Goal: Information Seeking & Learning: Learn about a topic

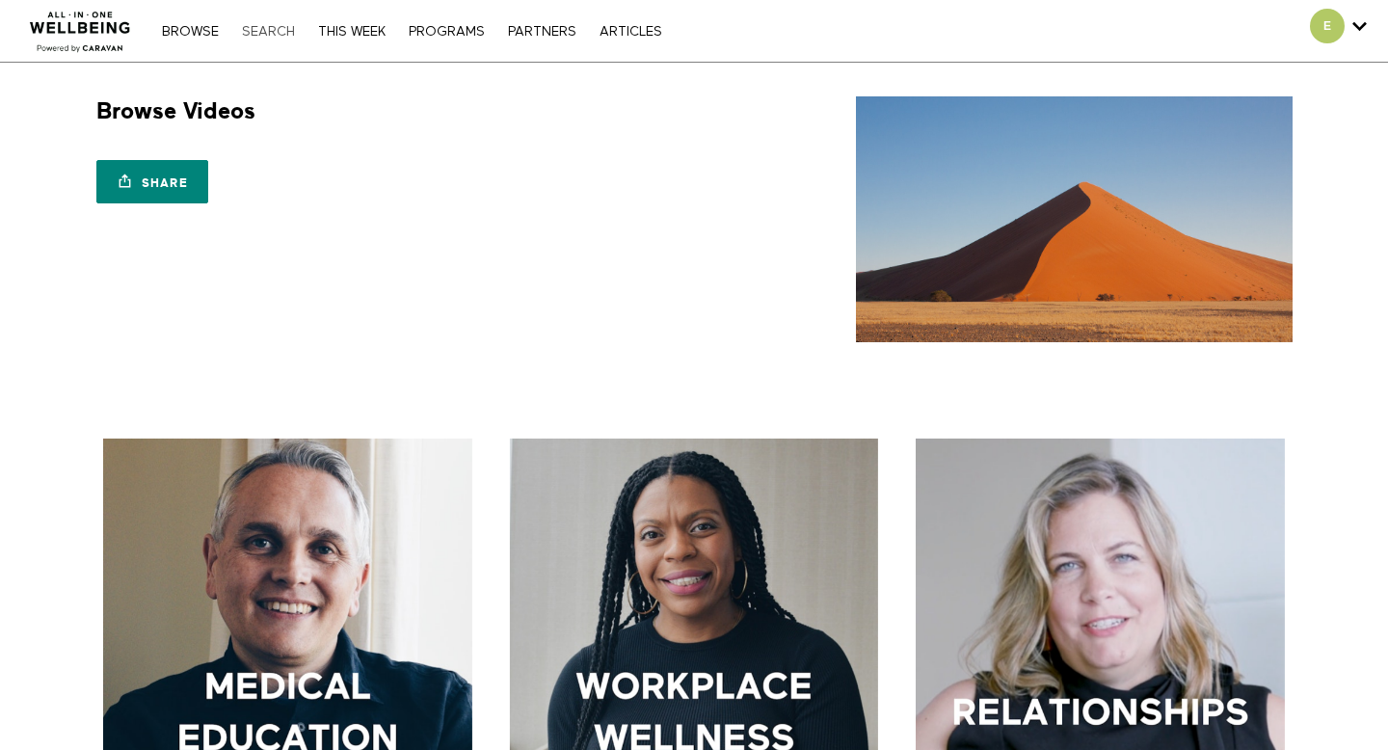
click at [246, 27] on link "Search" at bounding box center [268, 31] width 72 height 13
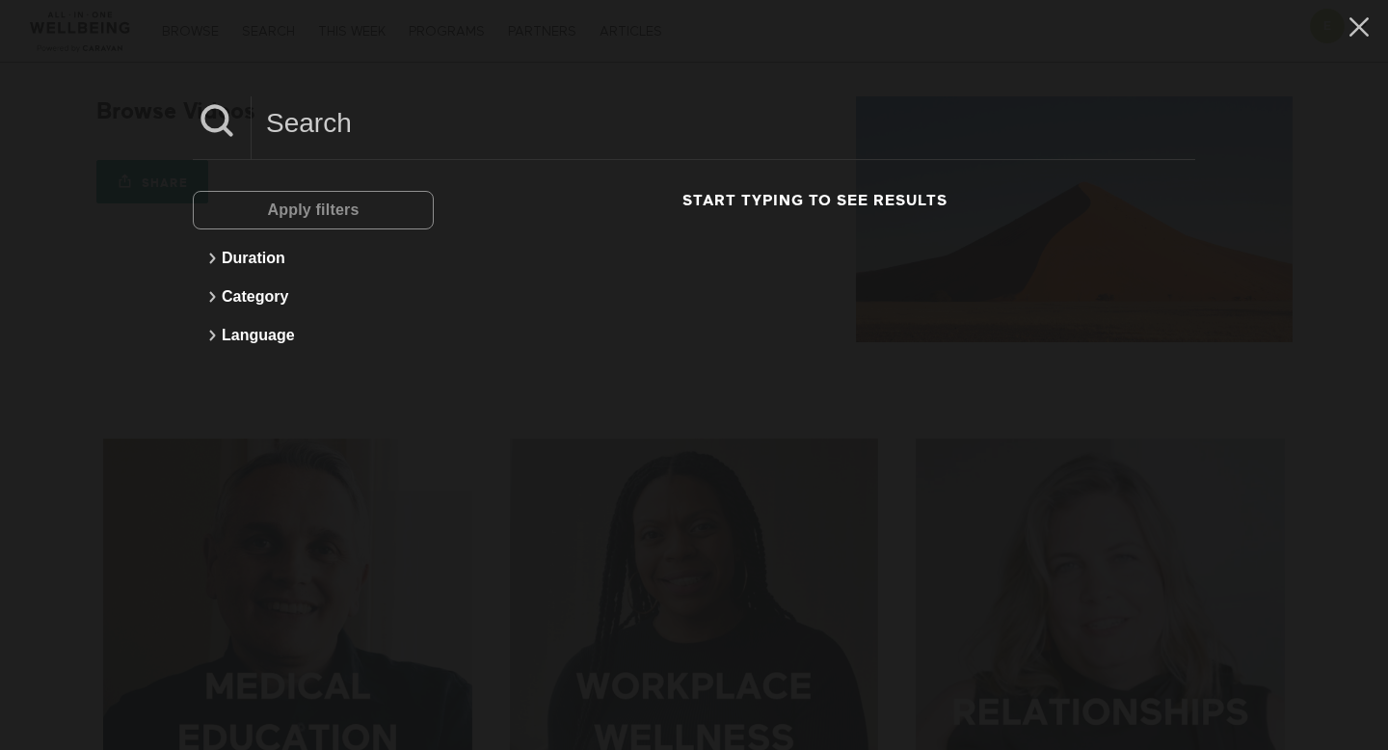
click at [151, 82] on div "Apply filters Duration Category Language Start typing to see results" at bounding box center [694, 375] width 1388 height 750
click at [131, 282] on div "Apply filters Duration Category Language Start typing to see results" at bounding box center [694, 375] width 1388 height 750
click at [1368, 32] on icon at bounding box center [1359, 27] width 37 height 33
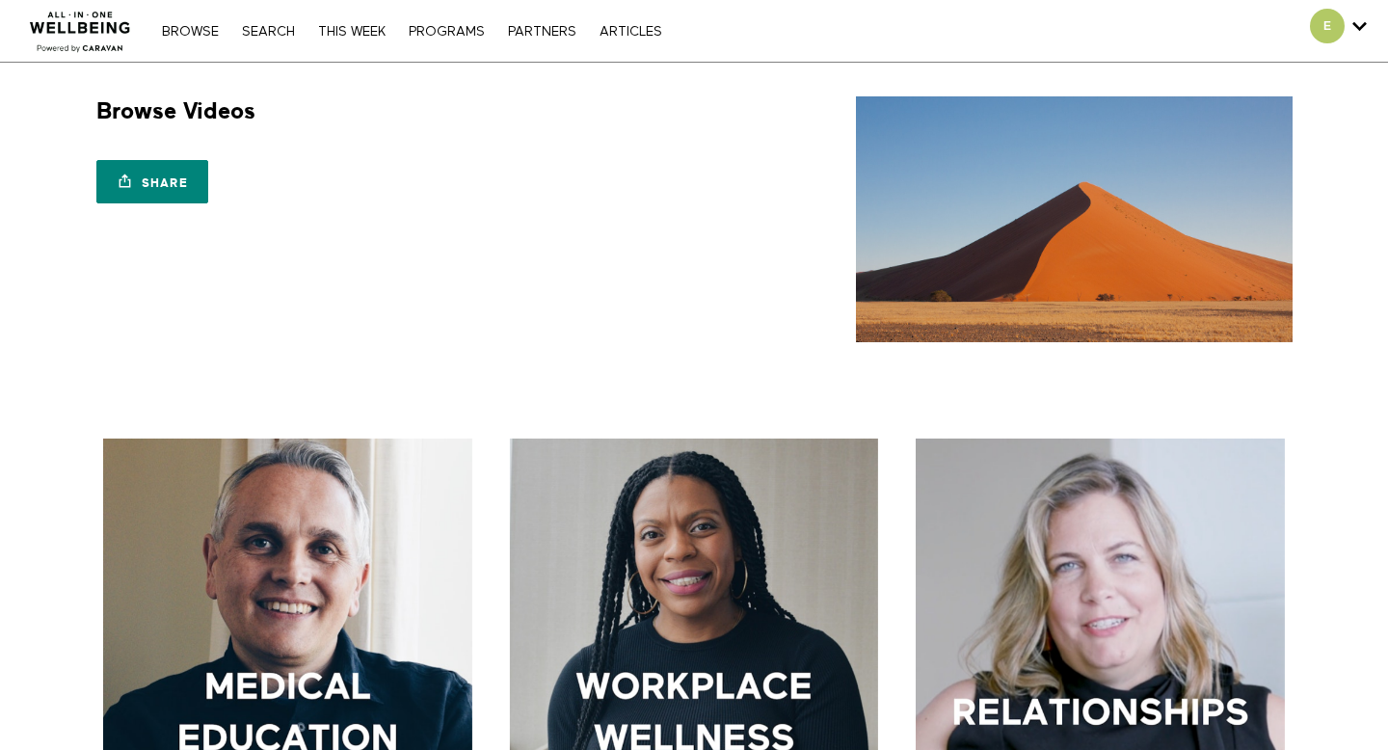
click at [204, 39] on nav "Browse Search THIS WEEK PROGRAMS PARTNERS ARTICLES Account settings Manage Subs…" at bounding box center [411, 30] width 519 height 19
click at [202, 29] on link "Browse" at bounding box center [190, 31] width 76 height 13
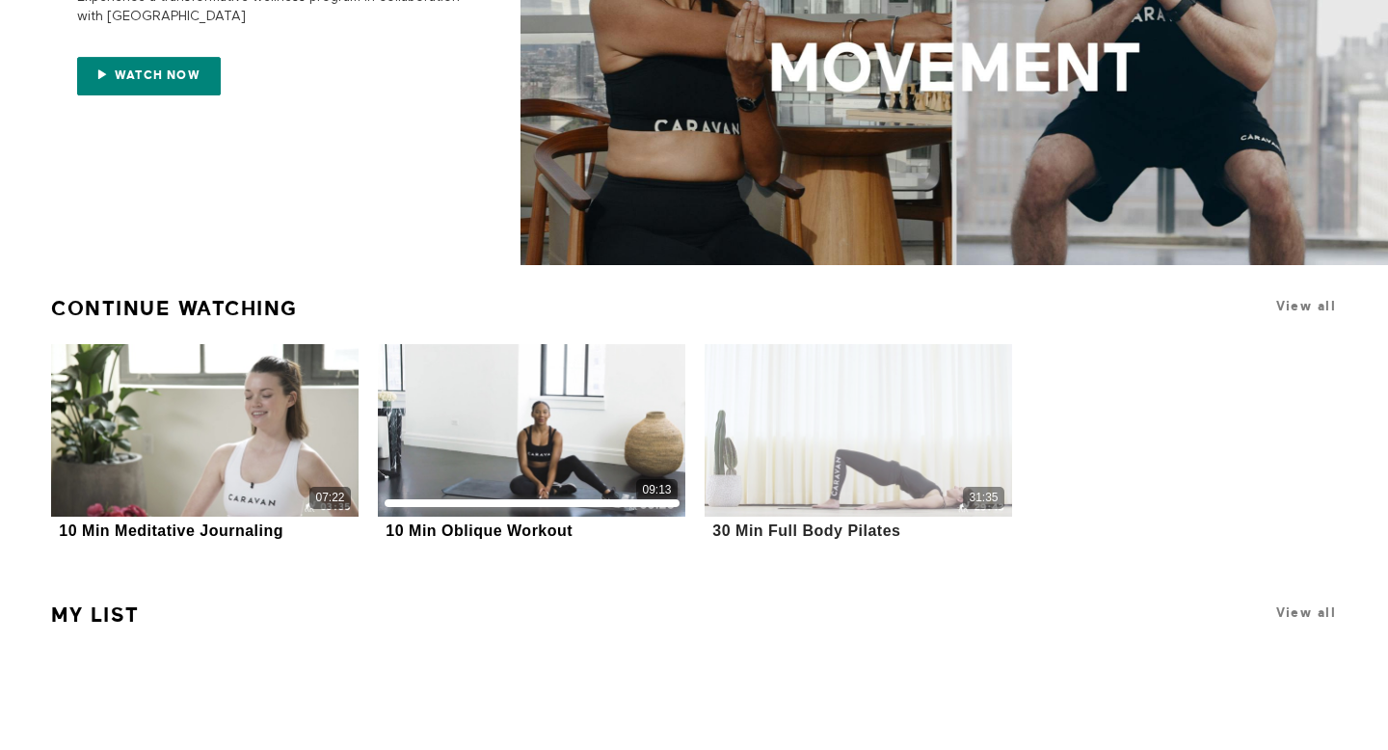
scroll to position [334, 0]
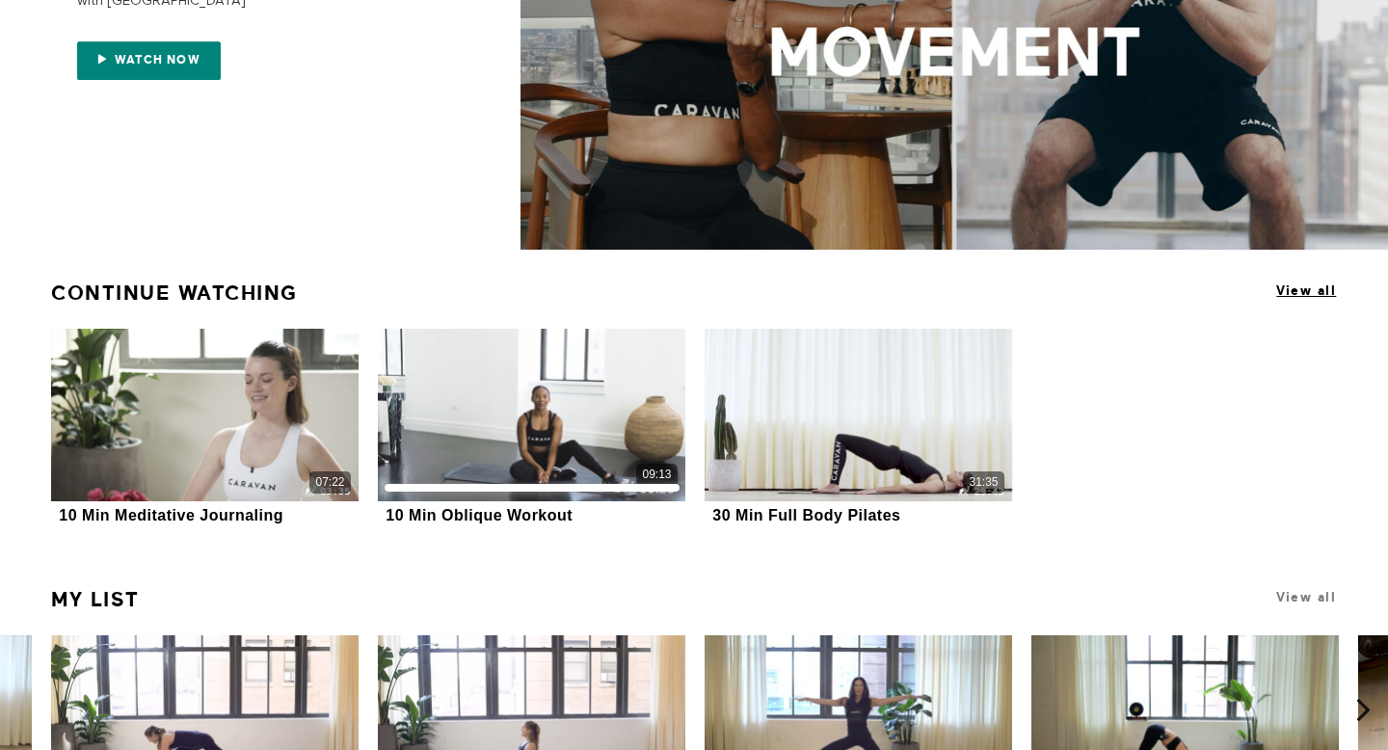
click at [1308, 285] on span "View all" at bounding box center [1307, 290] width 60 height 14
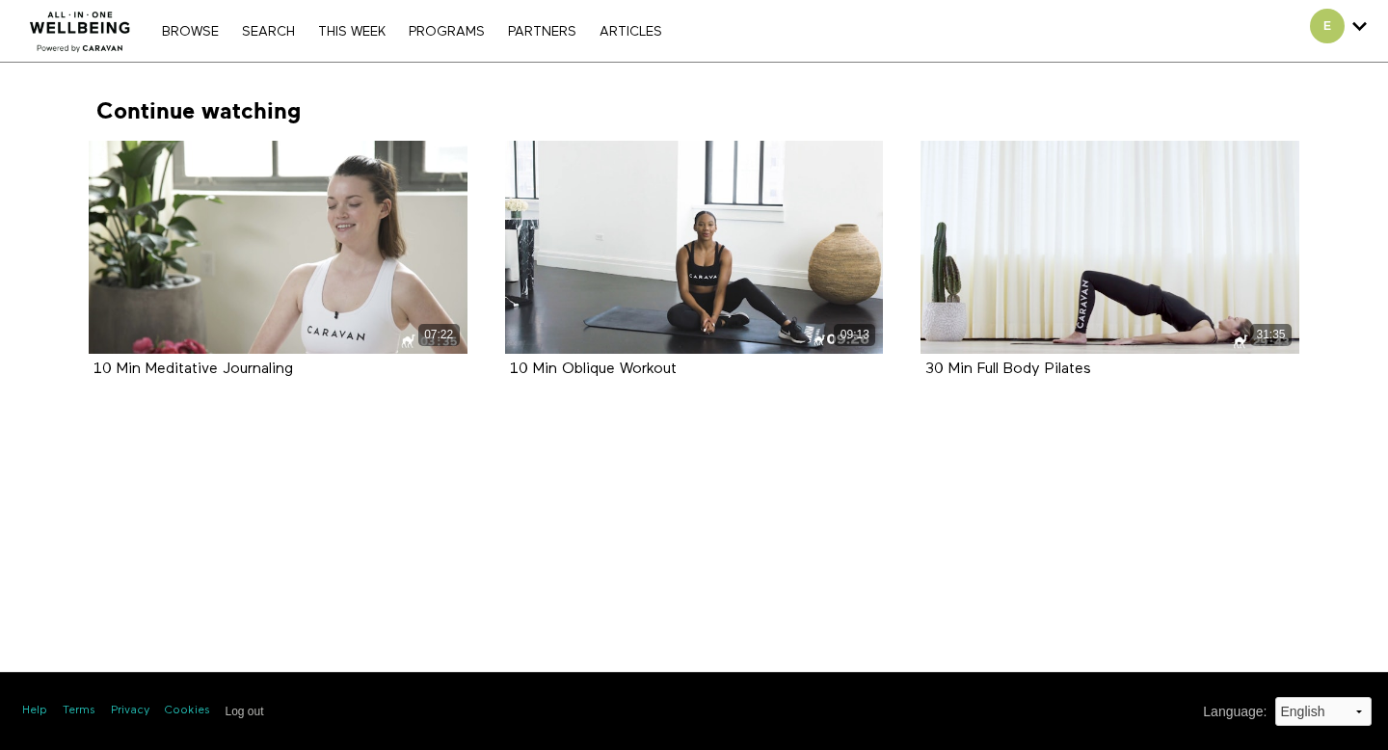
click at [177, 17] on div "Browse Search THIS WEEK PROGRAMS PARTNERS ARTICLES Account settings Manage Subs…" at bounding box center [477, 31] width 955 height 62
click at [191, 44] on div "Browse Search THIS WEEK PROGRAMS PARTNERS ARTICLES Account settings Manage Subs…" at bounding box center [477, 31] width 955 height 62
click at [189, 34] on link "Browse" at bounding box center [190, 31] width 76 height 13
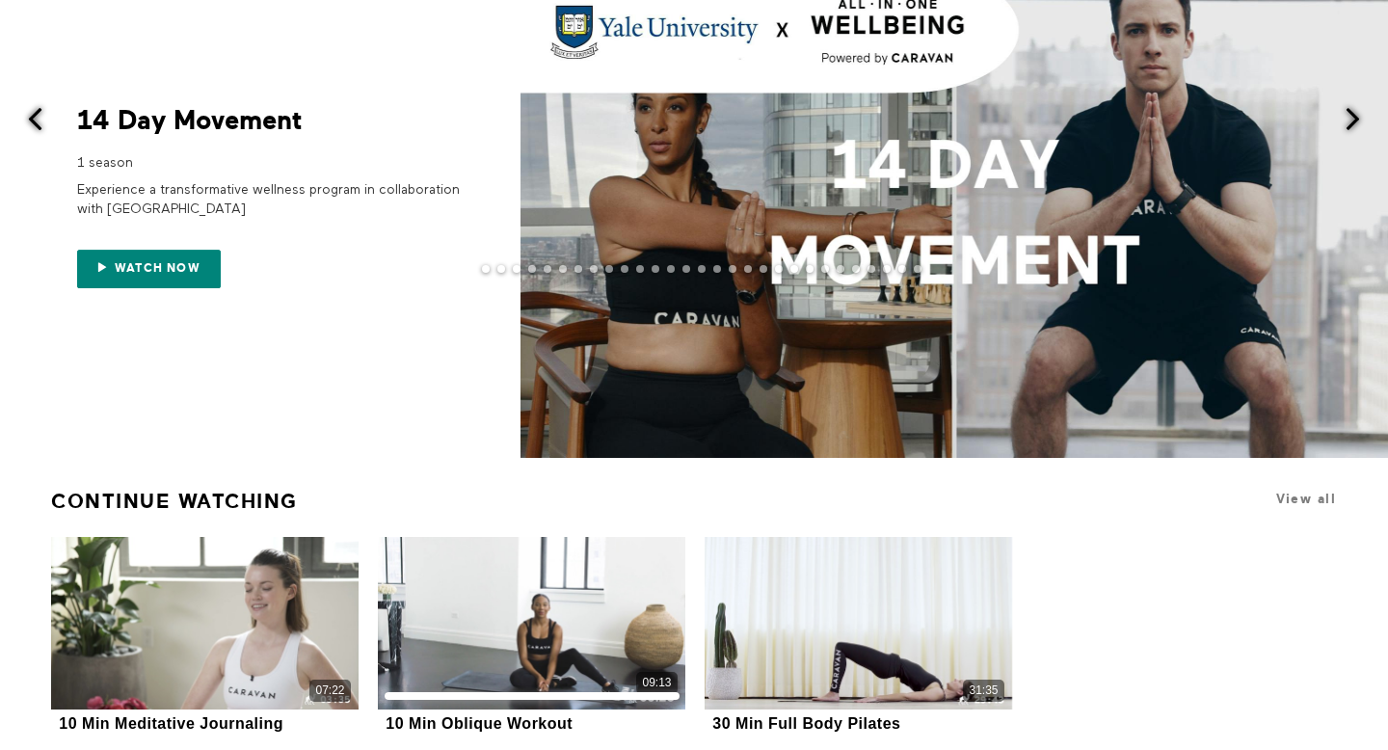
scroll to position [395, 0]
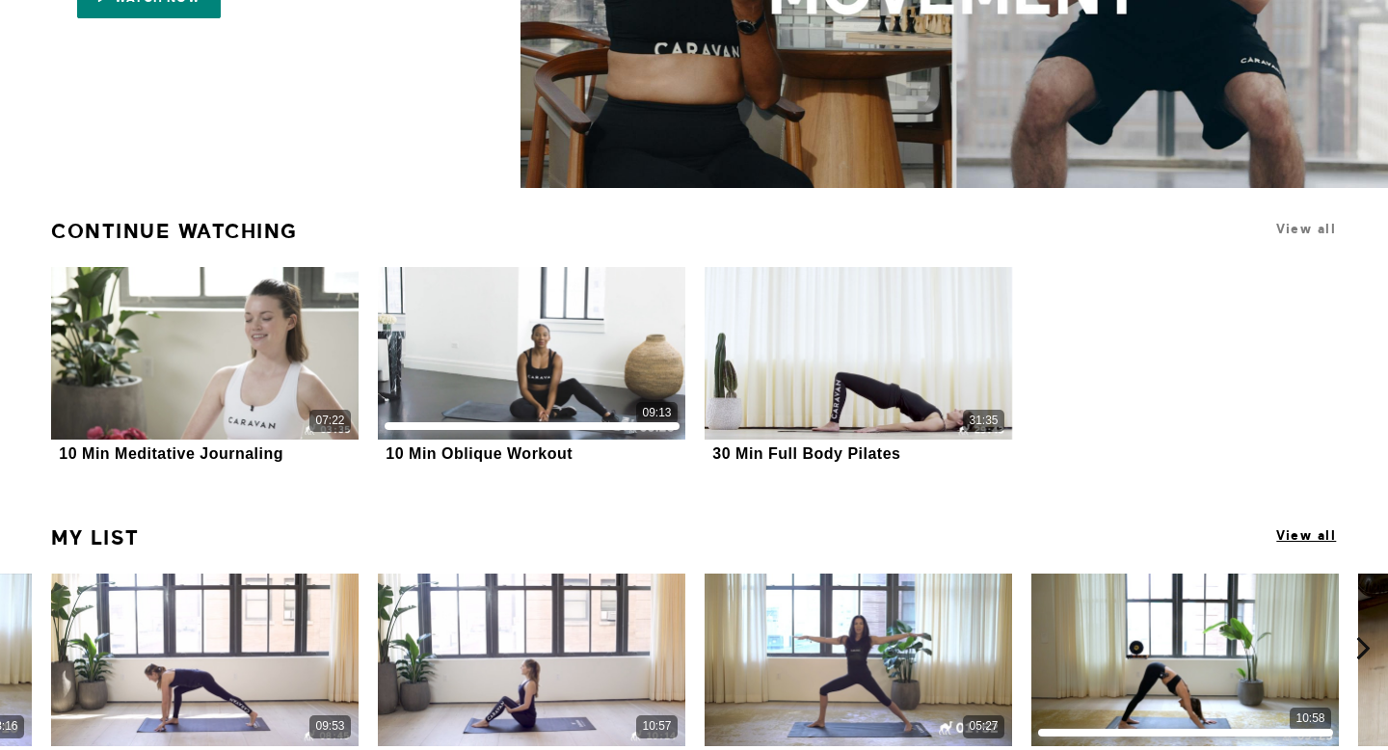
click at [1328, 536] on span "View all" at bounding box center [1307, 535] width 60 height 14
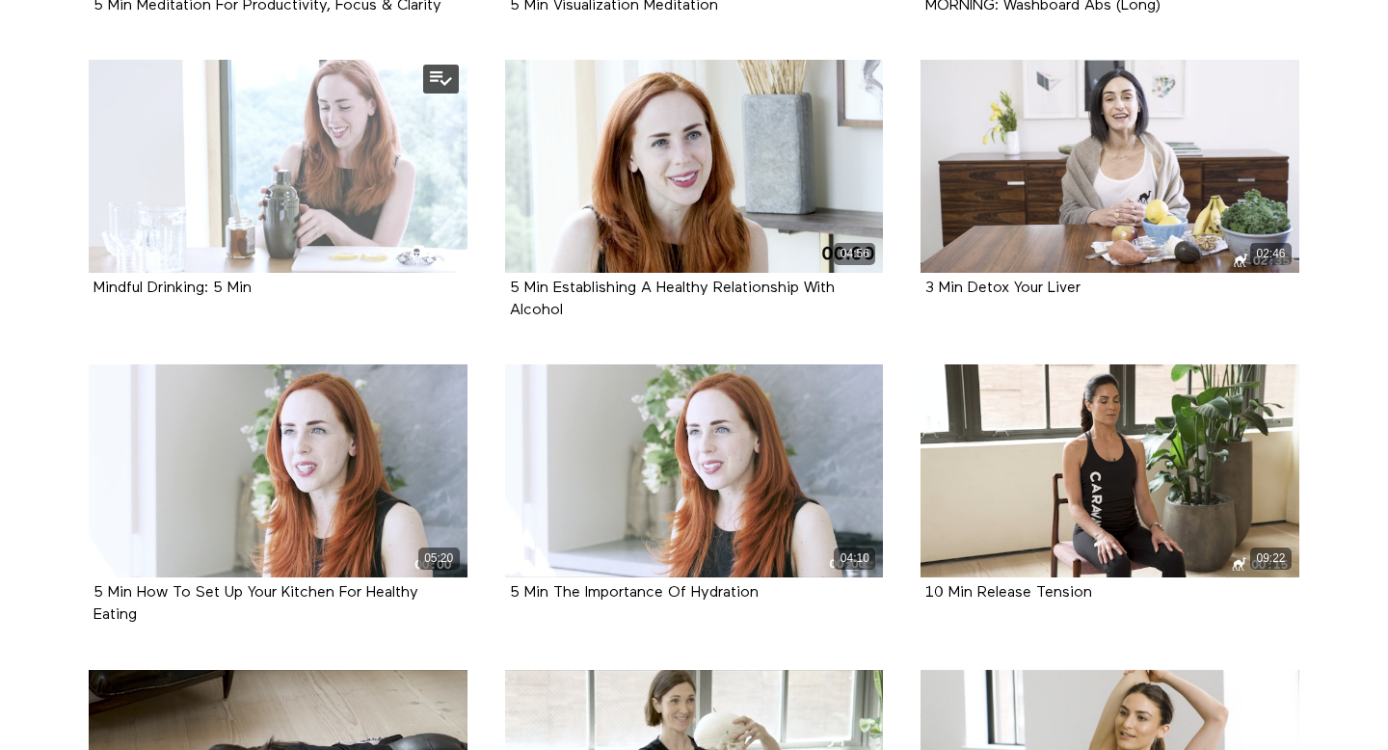
scroll to position [5726, 0]
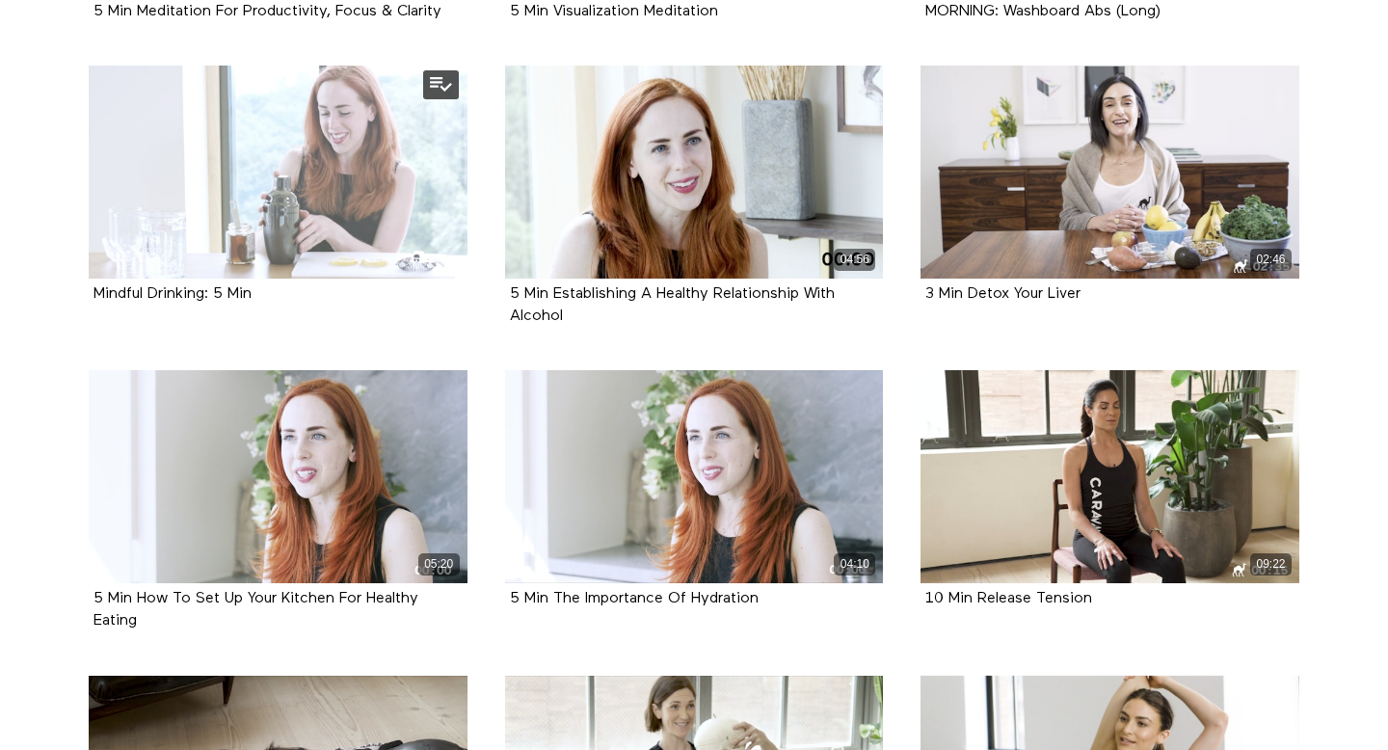
click at [224, 197] on div at bounding box center [278, 172] width 379 height 213
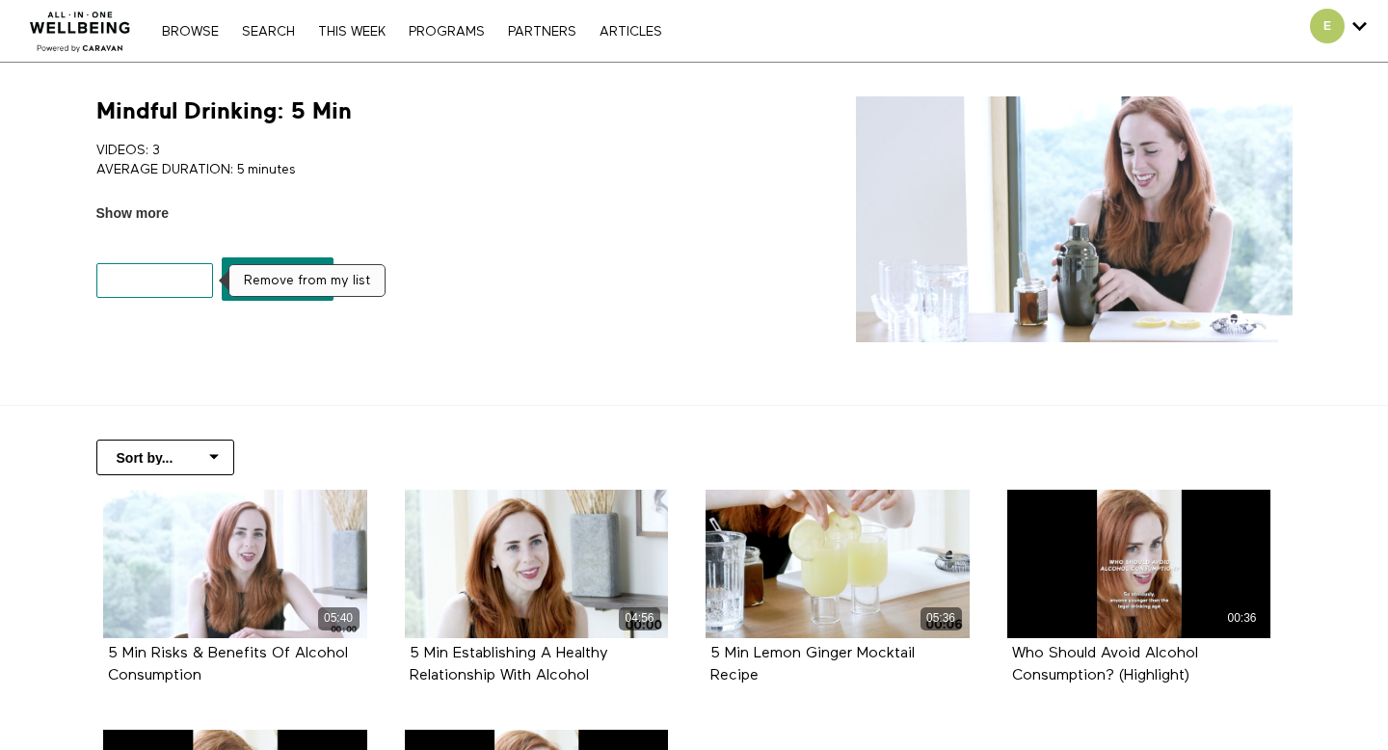
click at [180, 275] on button "My list" at bounding box center [155, 280] width 118 height 35
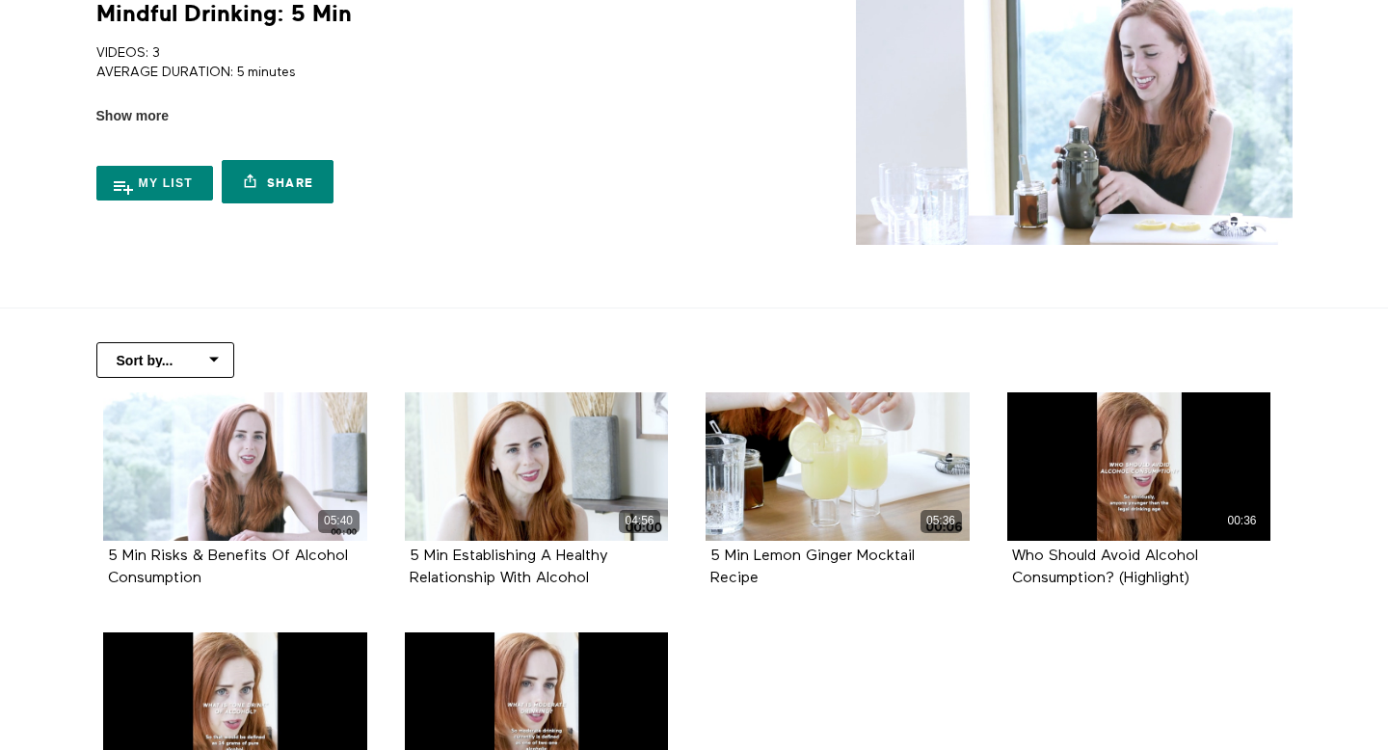
scroll to position [128, 0]
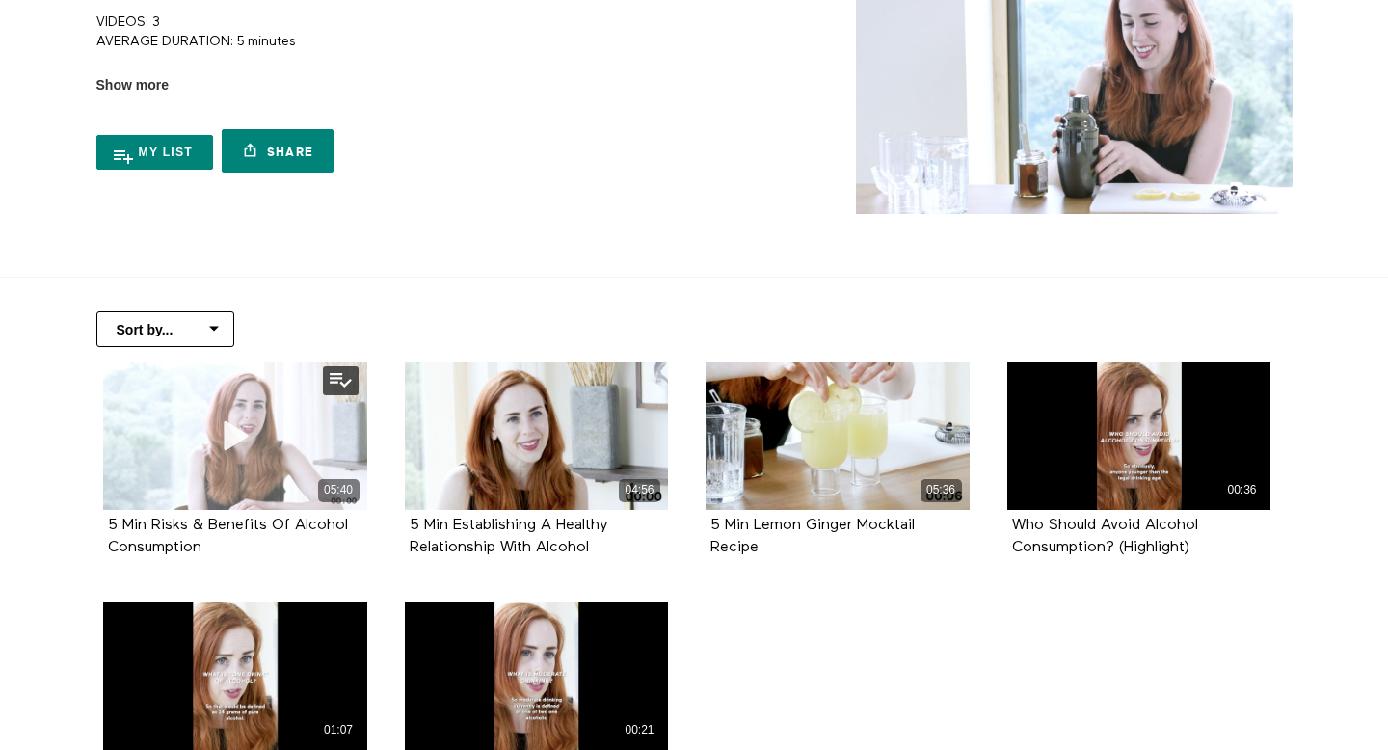
click at [169, 441] on div "05:40" at bounding box center [235, 436] width 264 height 148
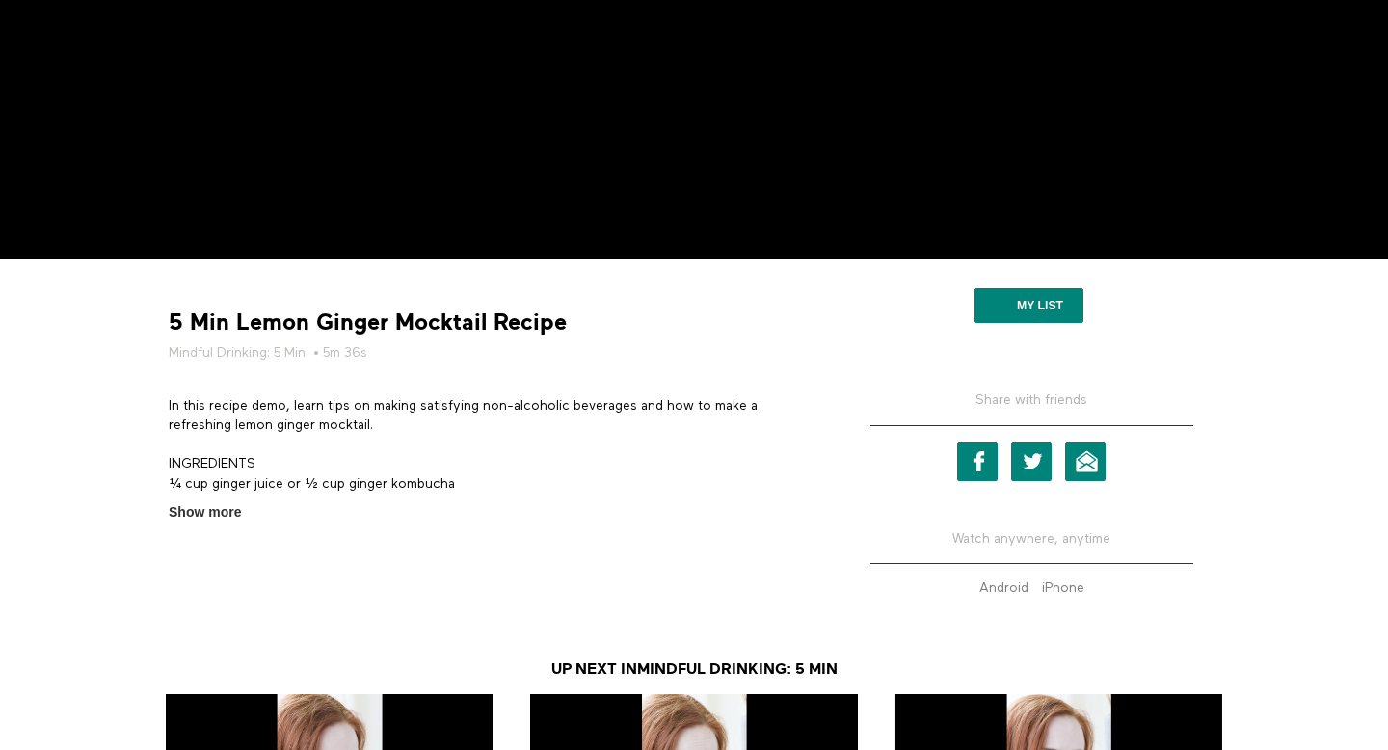
scroll to position [436, 0]
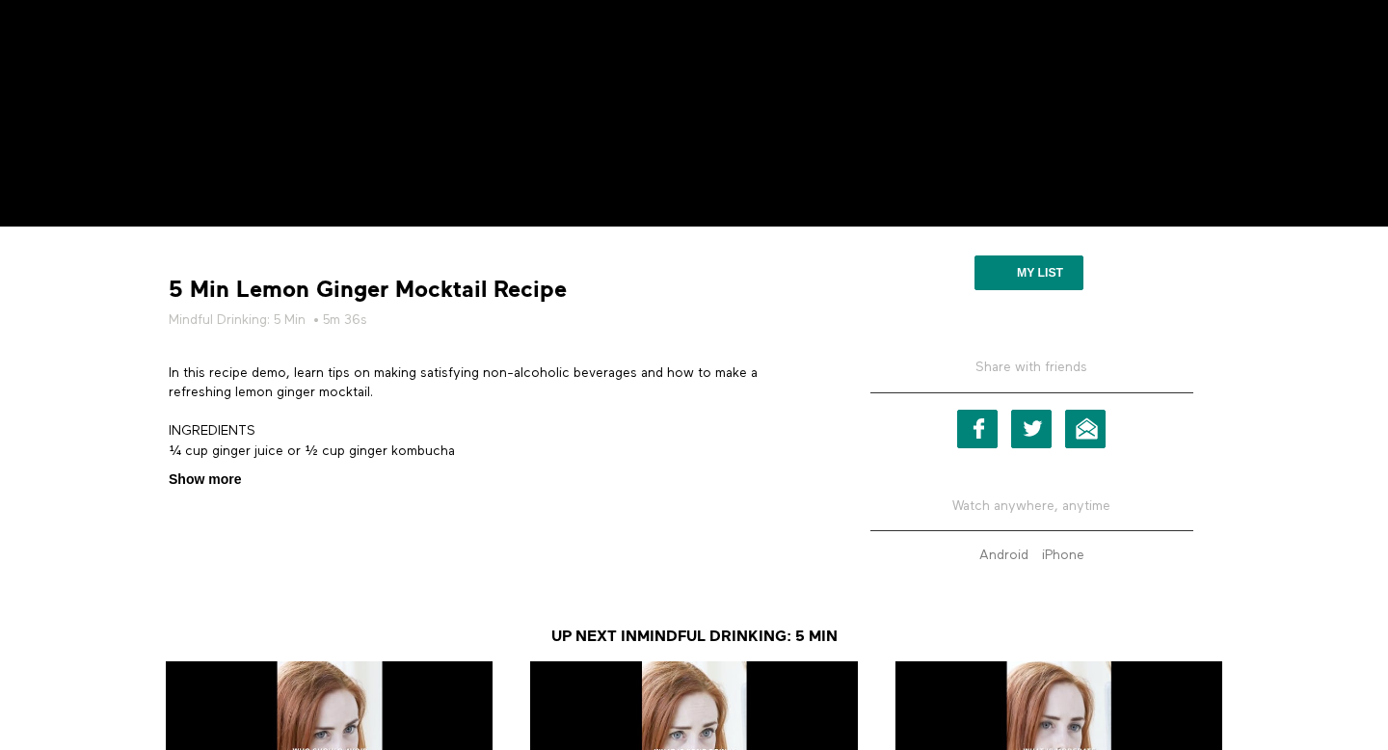
click at [229, 473] on span "Show more" at bounding box center [205, 480] width 72 height 20
click at [0, 0] on input "Show more Show less" at bounding box center [0, 0] width 0 height 0
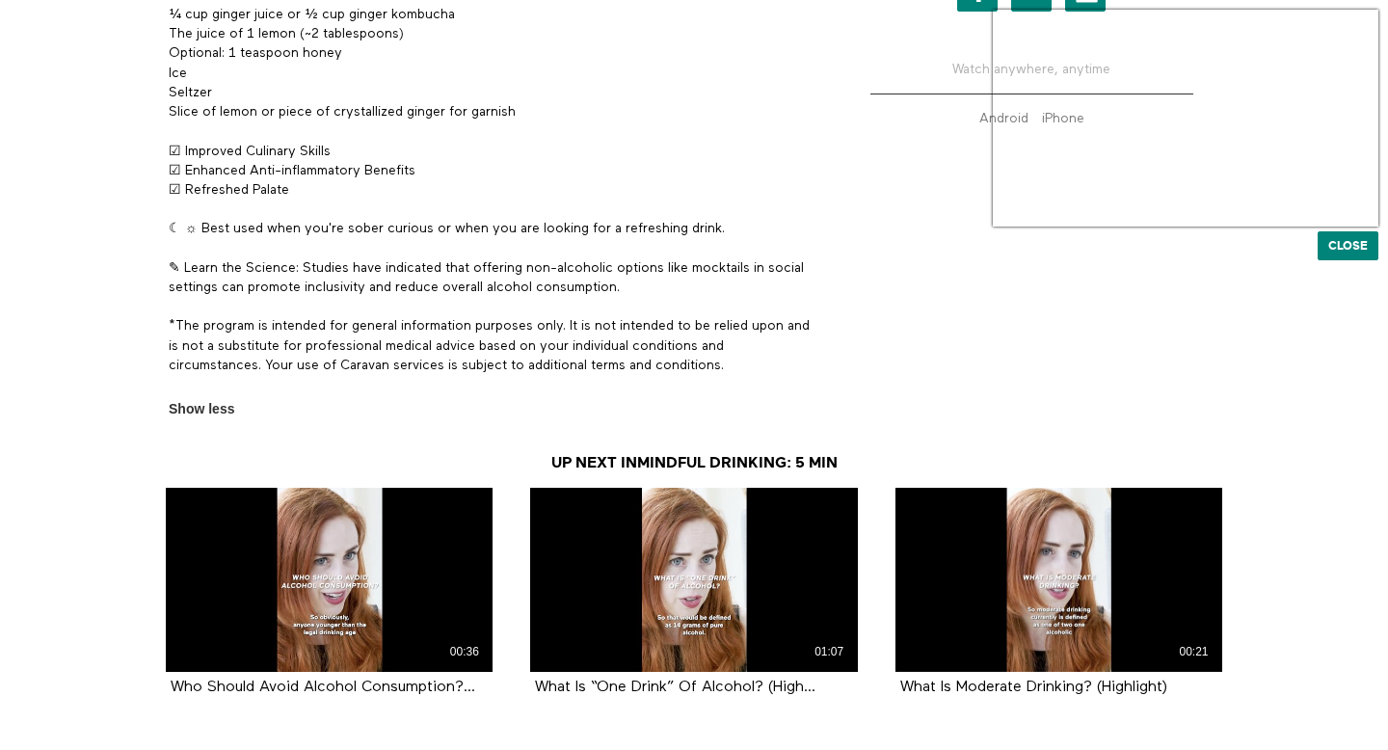
scroll to position [1005, 0]
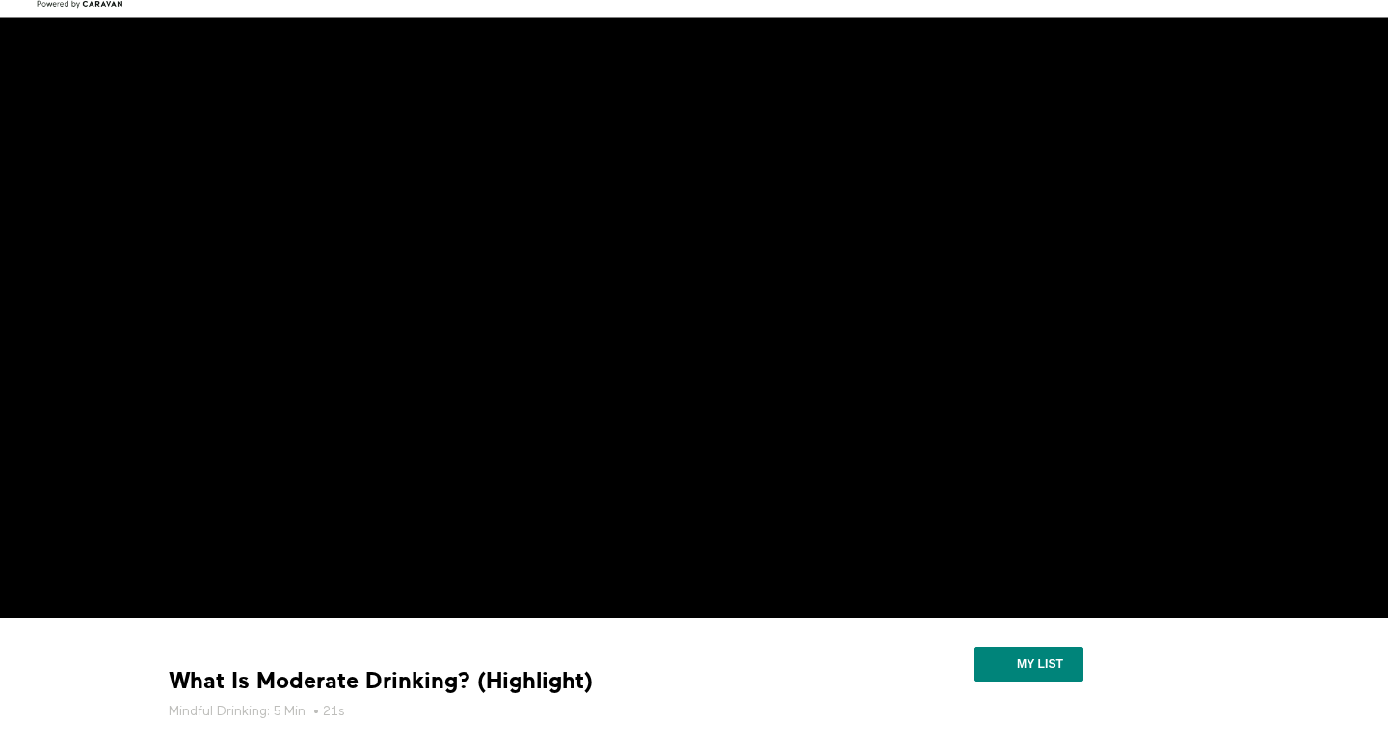
scroll to position [65, 0]
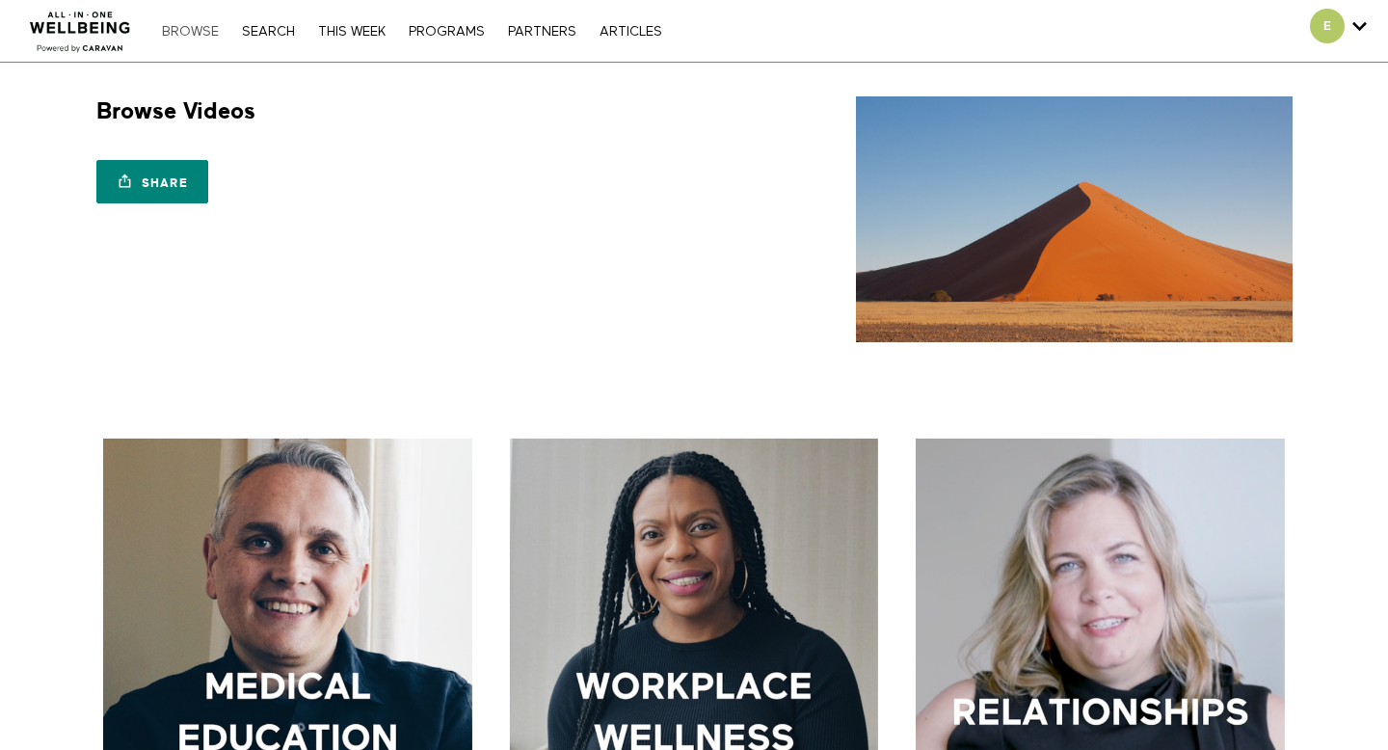
click at [202, 33] on link "Browse" at bounding box center [190, 31] width 76 height 13
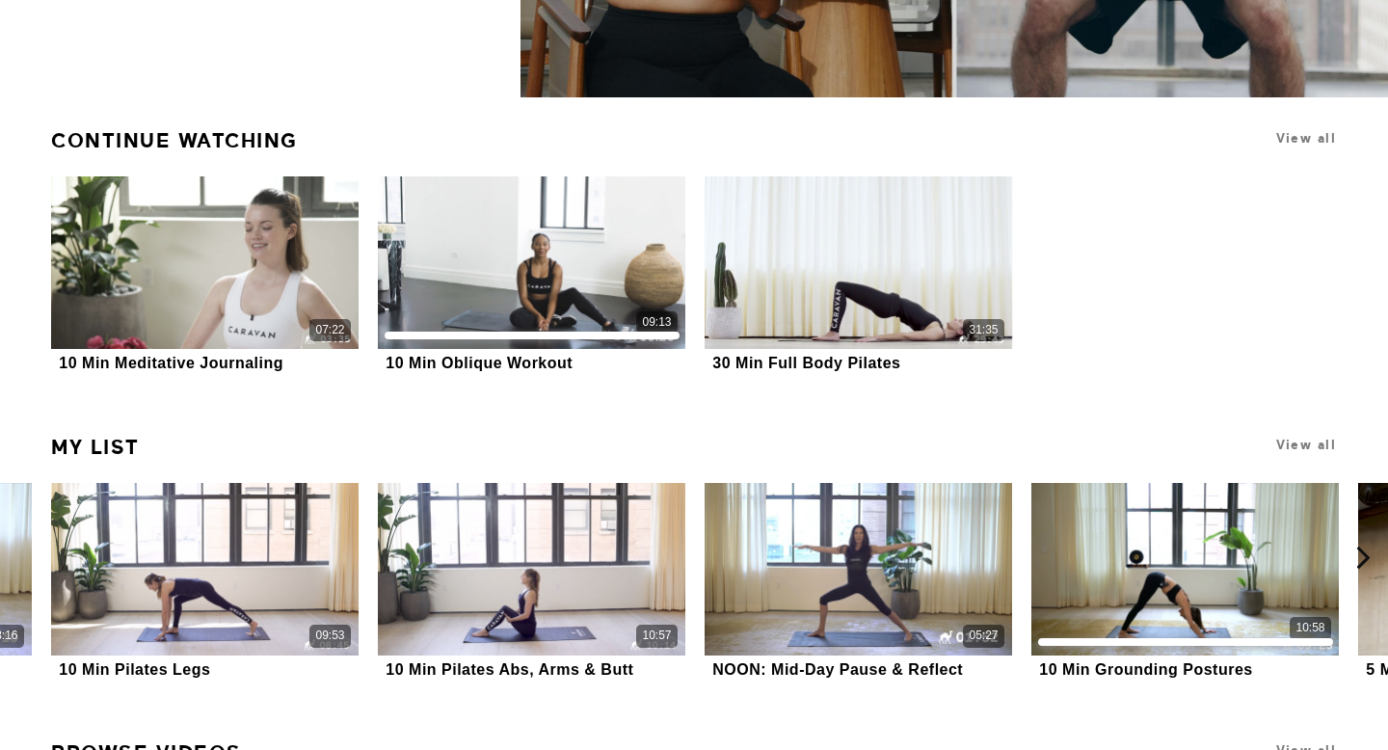
scroll to position [593, 0]
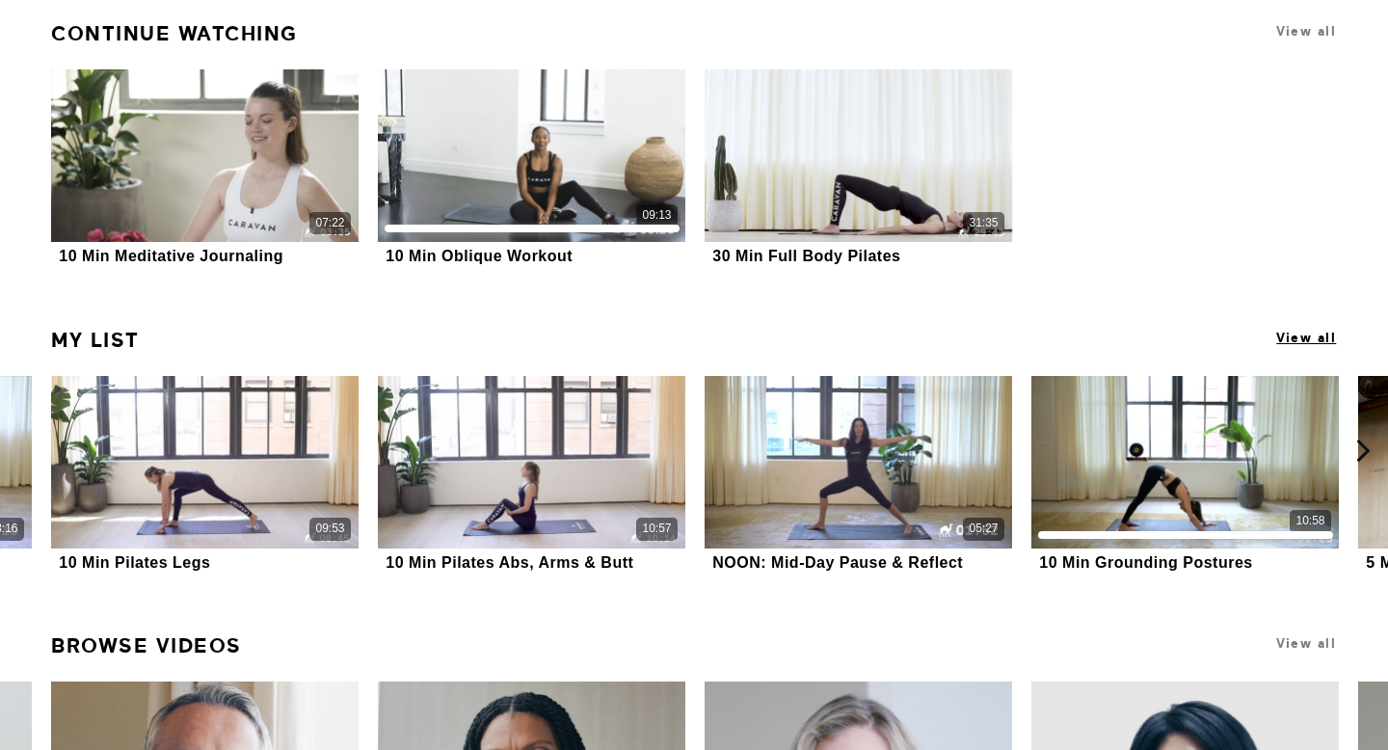
click at [1307, 336] on span "View all" at bounding box center [1307, 338] width 60 height 14
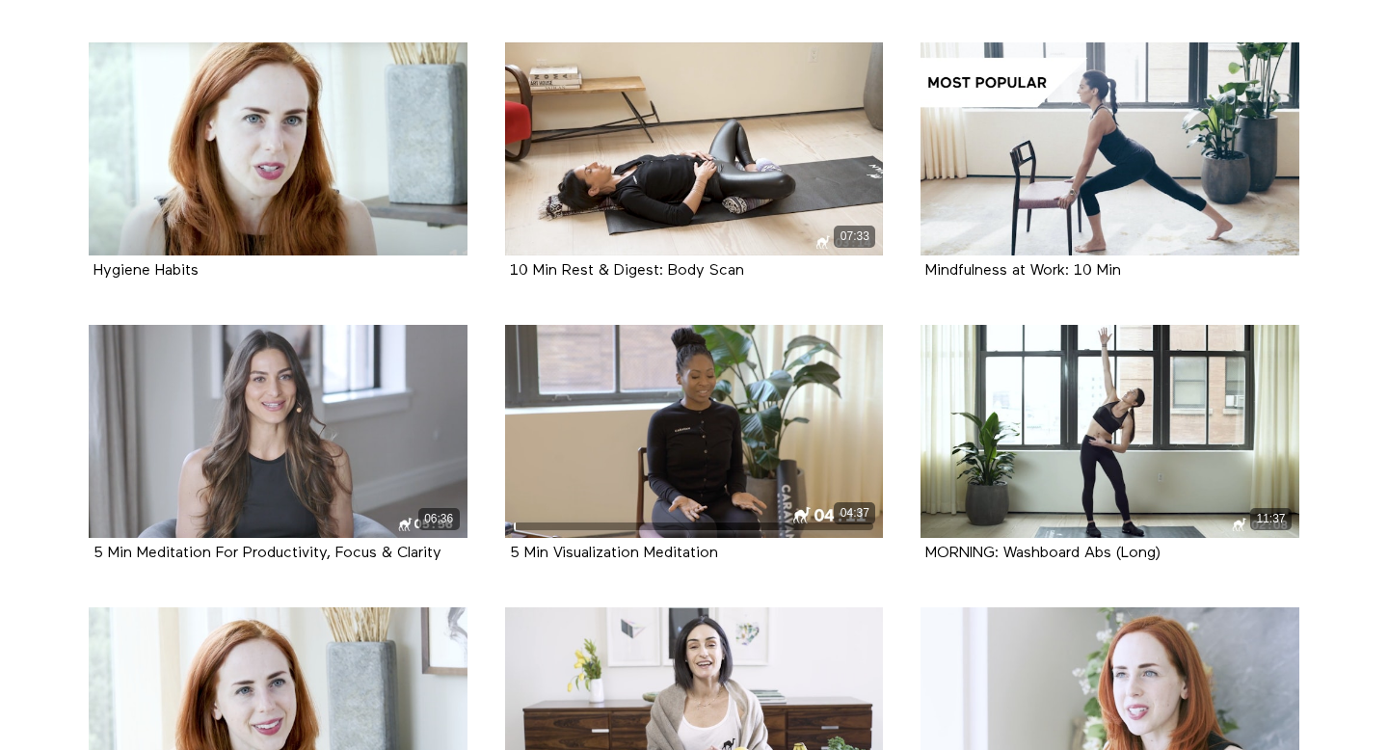
scroll to position [5182, 0]
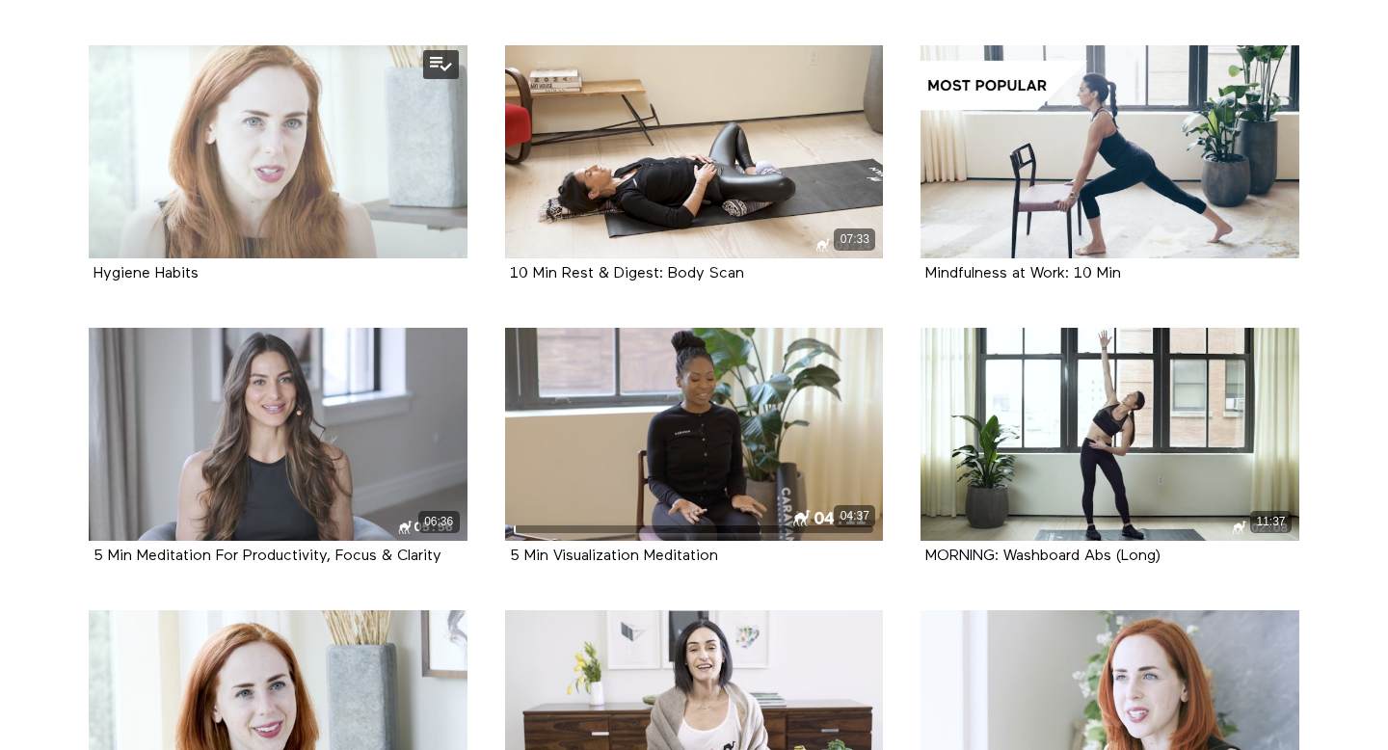
click at [352, 190] on div at bounding box center [278, 151] width 379 height 213
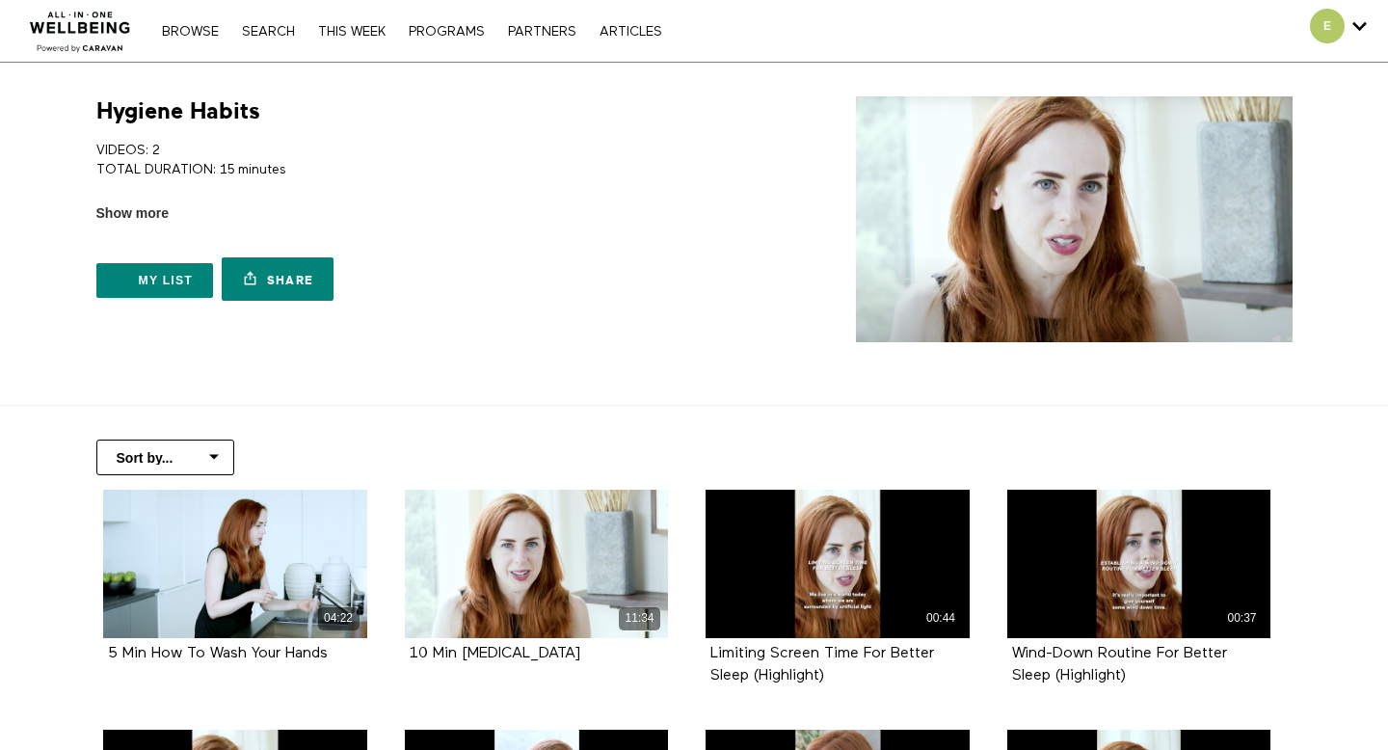
scroll to position [2, 0]
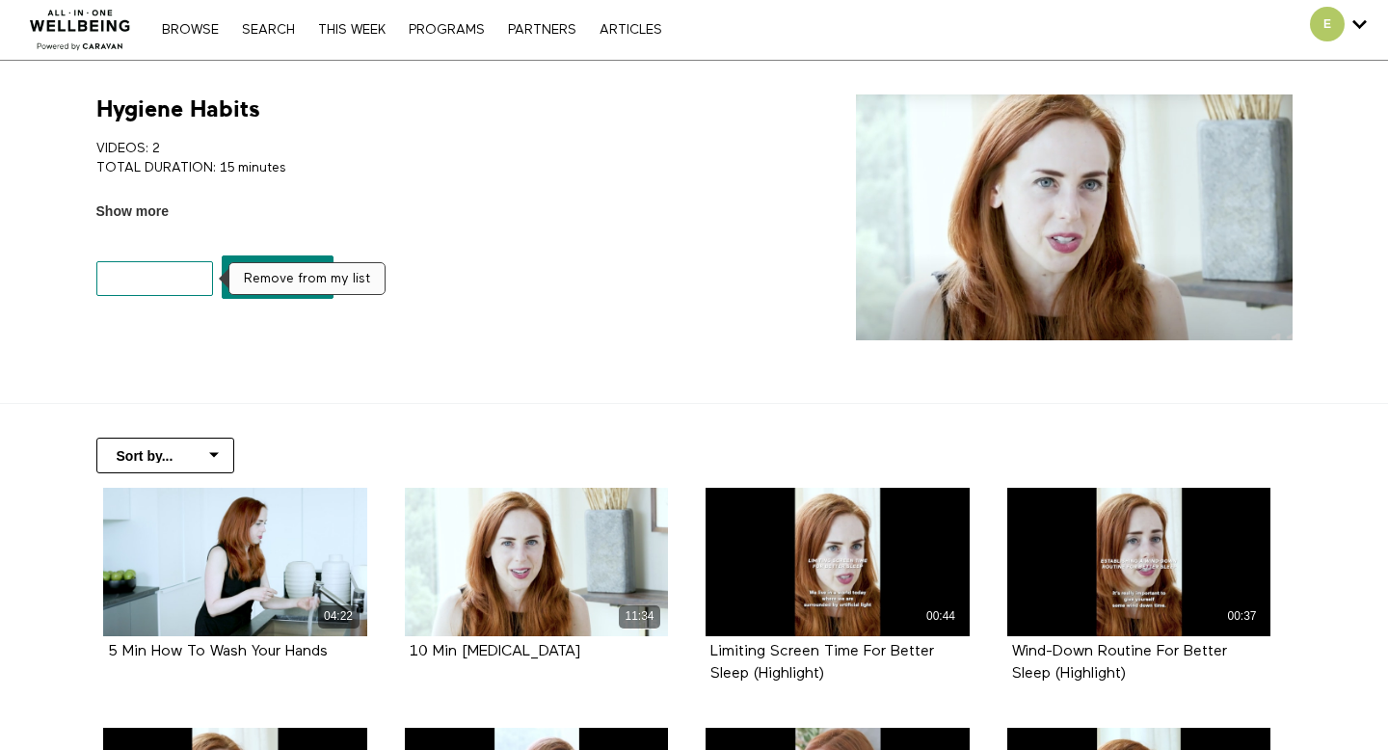
click at [155, 271] on button "My list" at bounding box center [155, 278] width 118 height 35
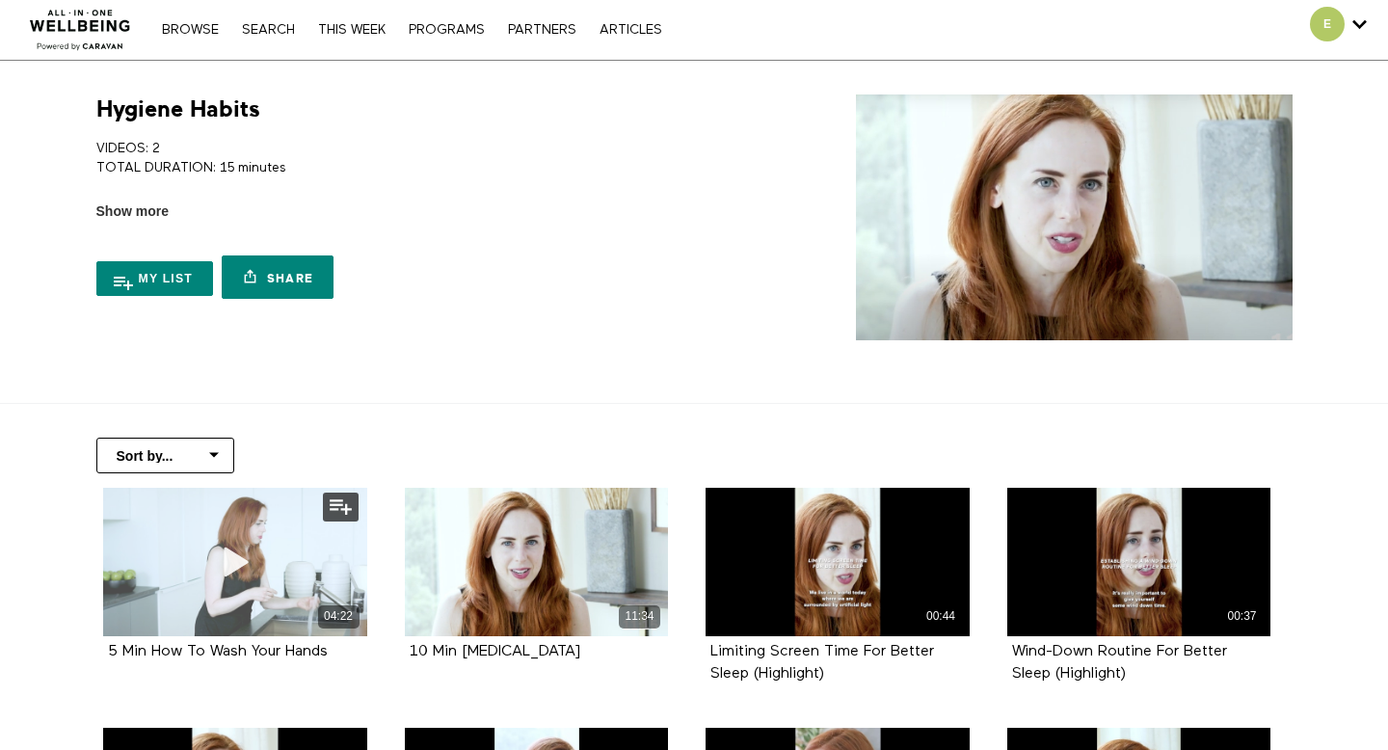
click at [197, 559] on div "04:22" at bounding box center [235, 562] width 264 height 148
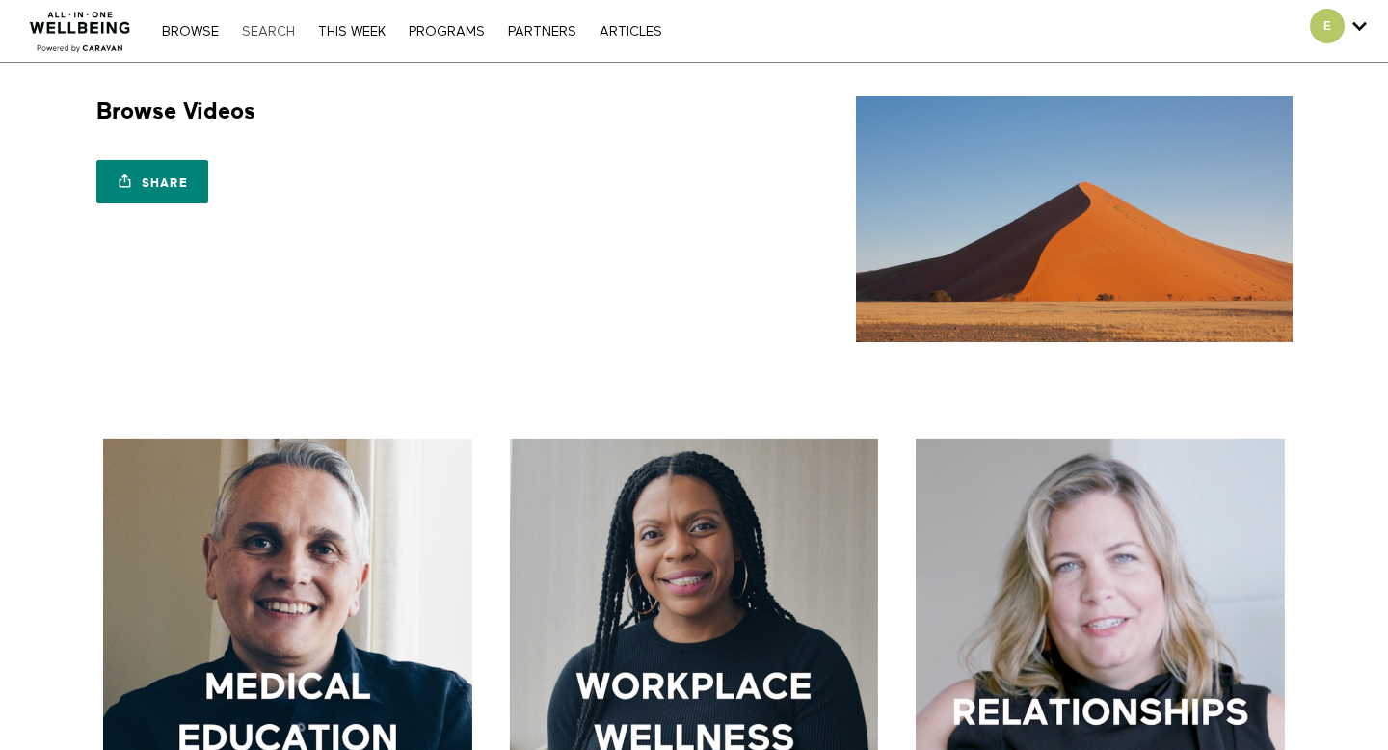
click at [265, 37] on link "Search" at bounding box center [268, 31] width 72 height 13
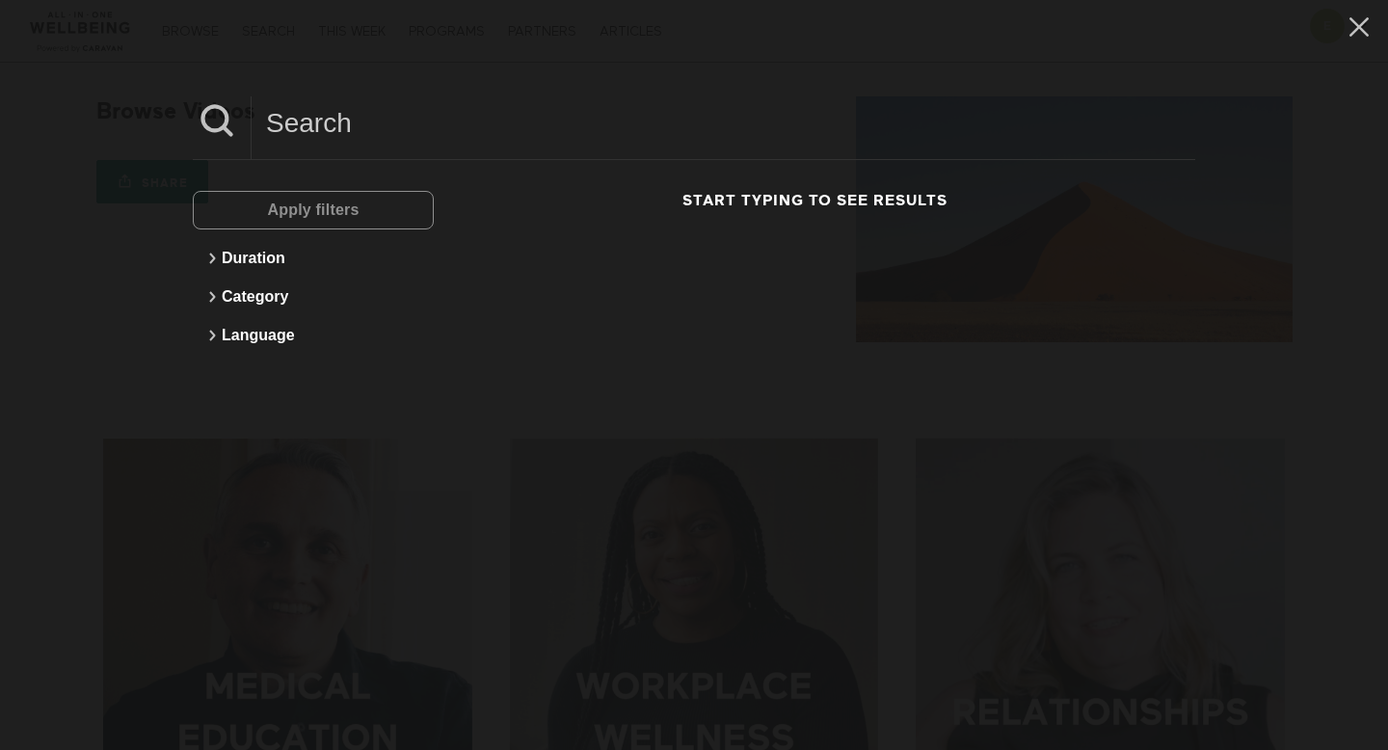
click at [345, 145] on input at bounding box center [724, 122] width 944 height 53
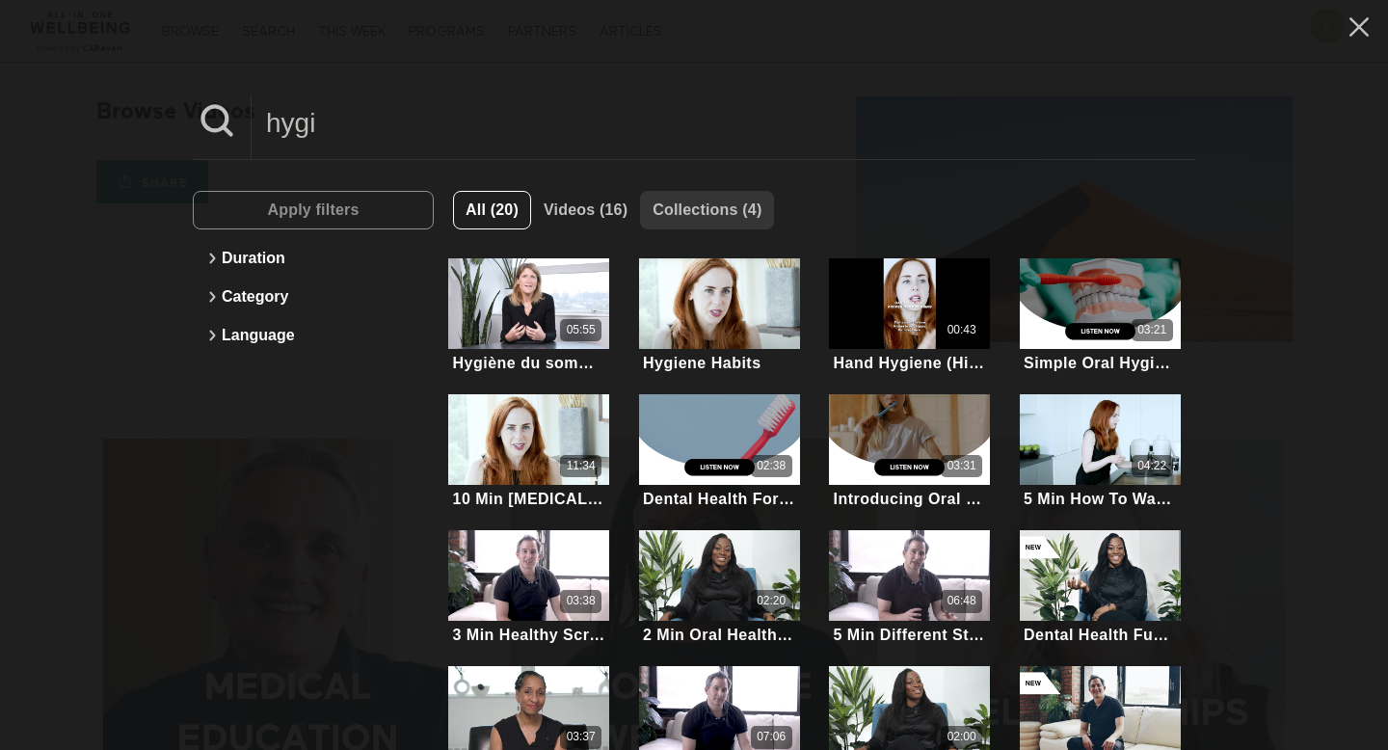
type input "hygi"
click at [723, 213] on span "Collections (4)" at bounding box center [707, 210] width 109 height 16
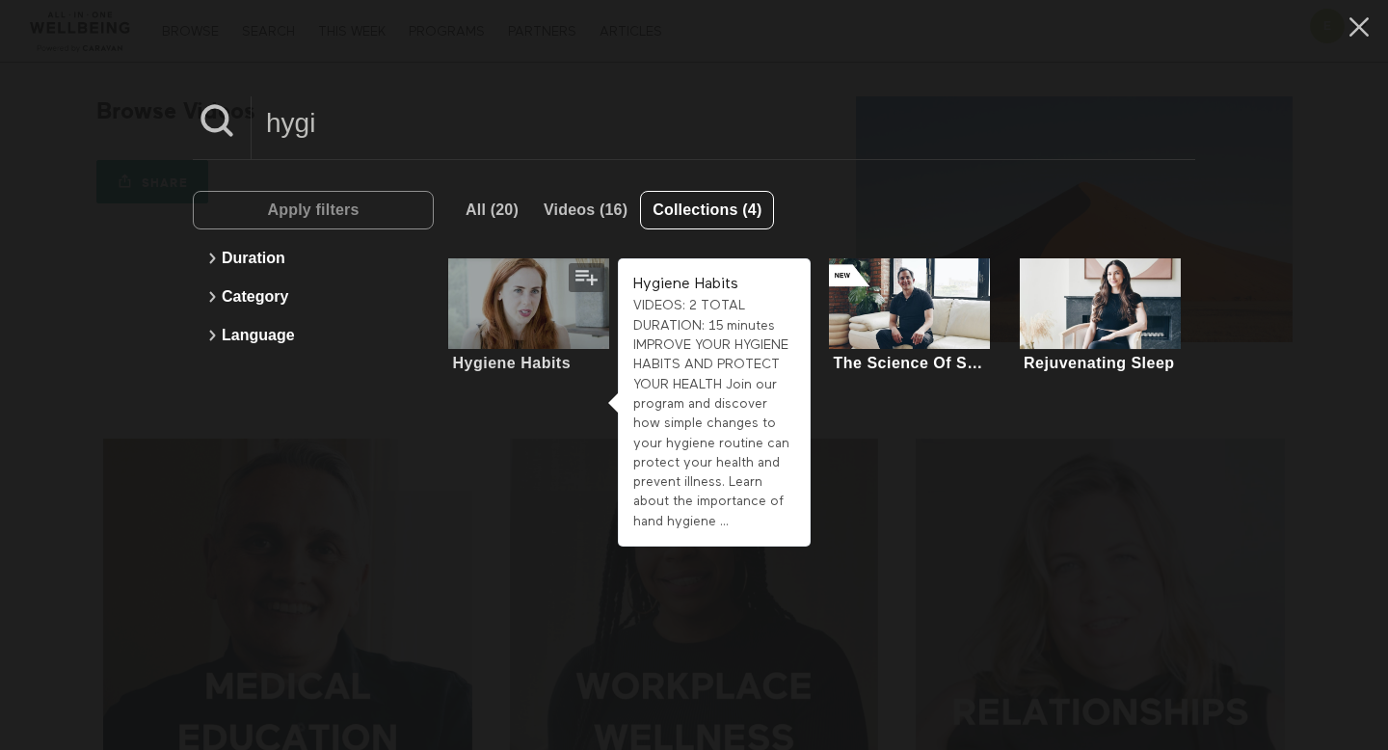
click at [522, 329] on div at bounding box center [528, 303] width 161 height 91
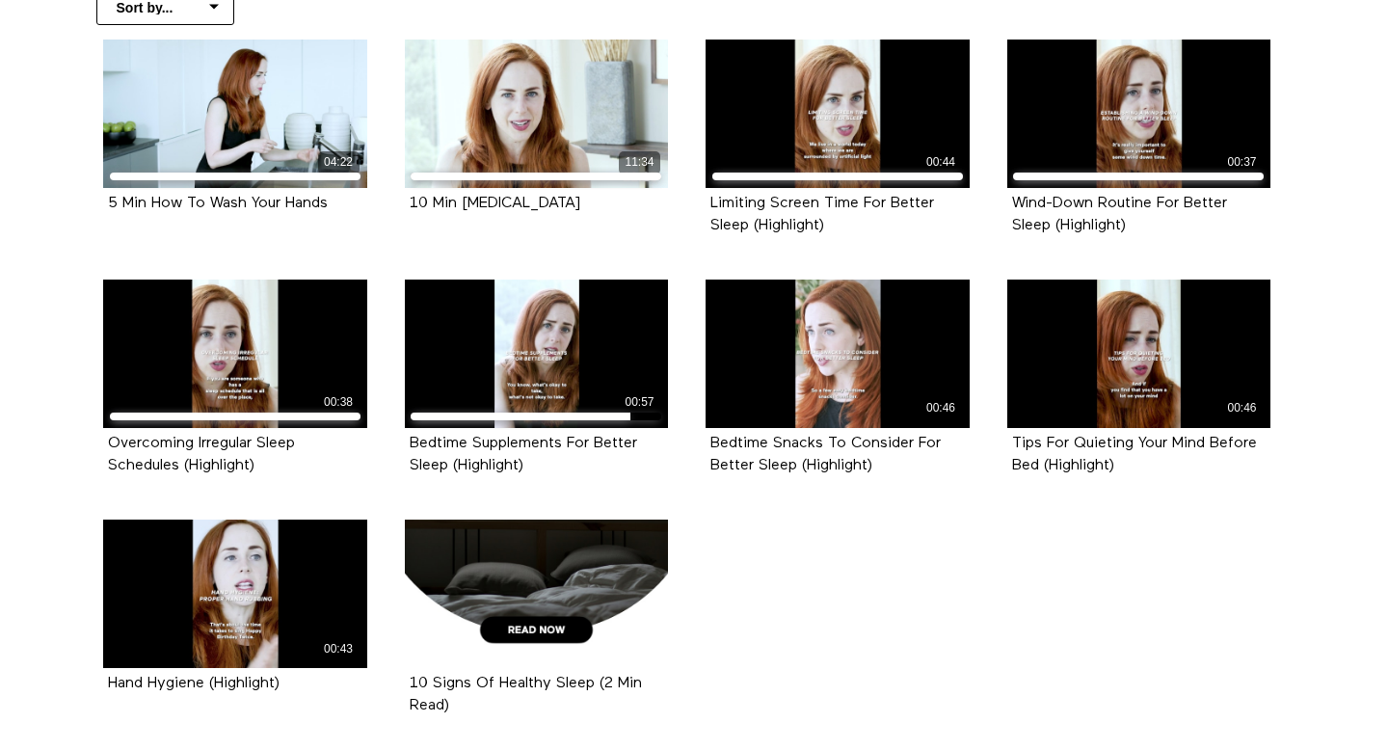
scroll to position [445, 0]
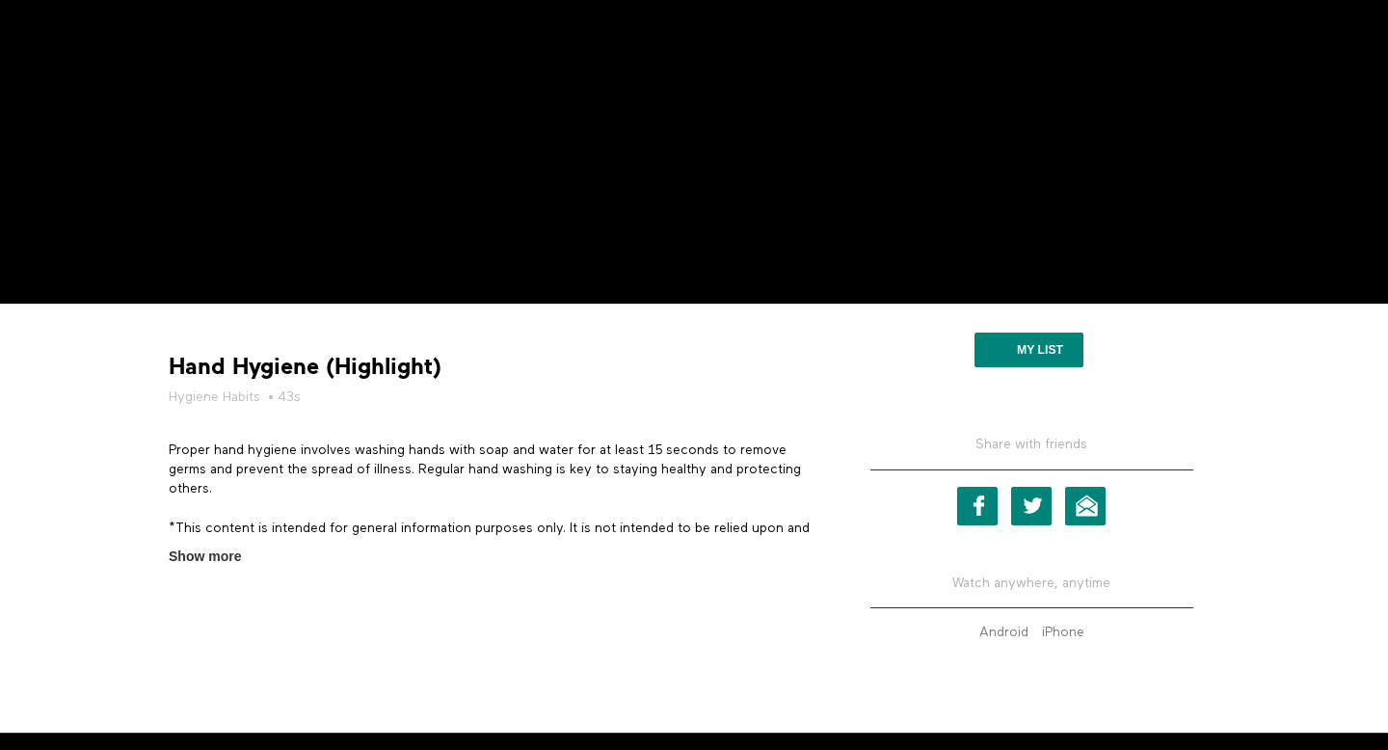
scroll to position [361, 0]
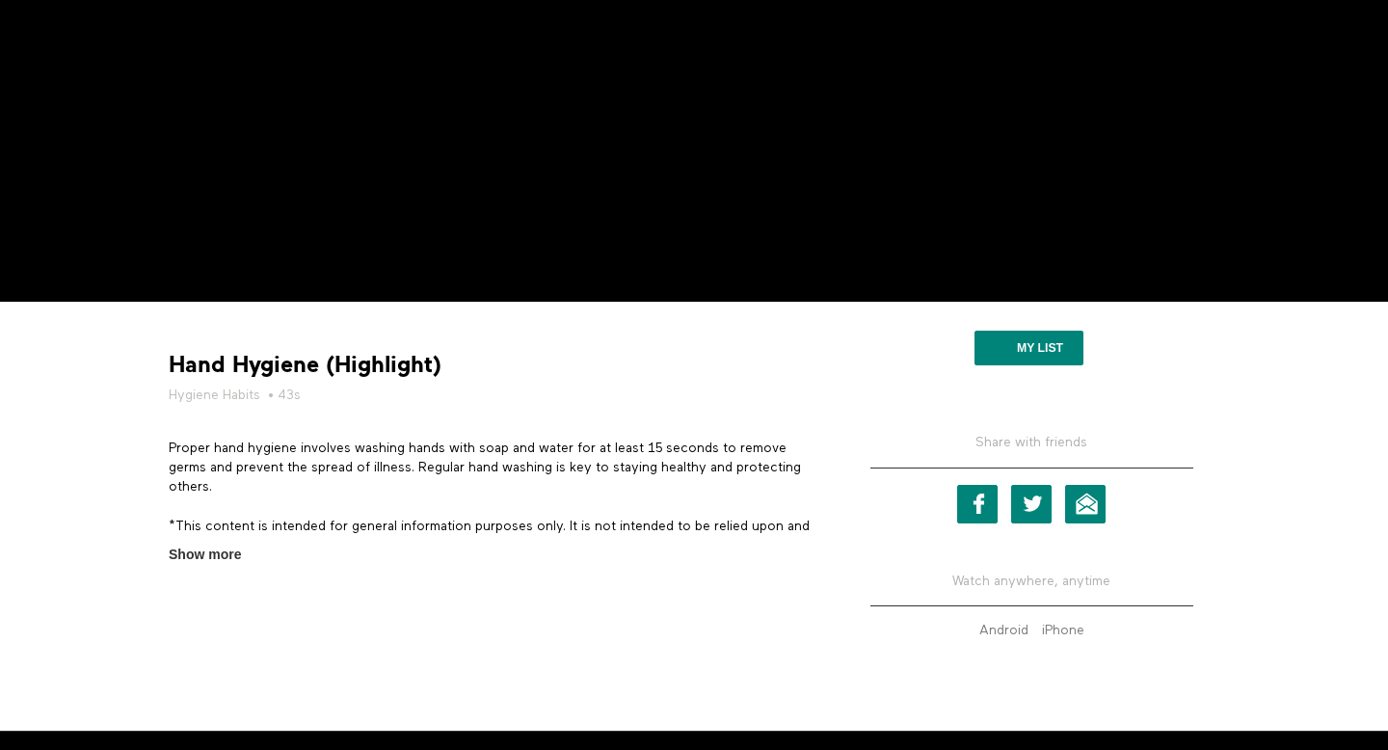
click at [228, 391] on link "Hygiene Habits" at bounding box center [215, 395] width 92 height 19
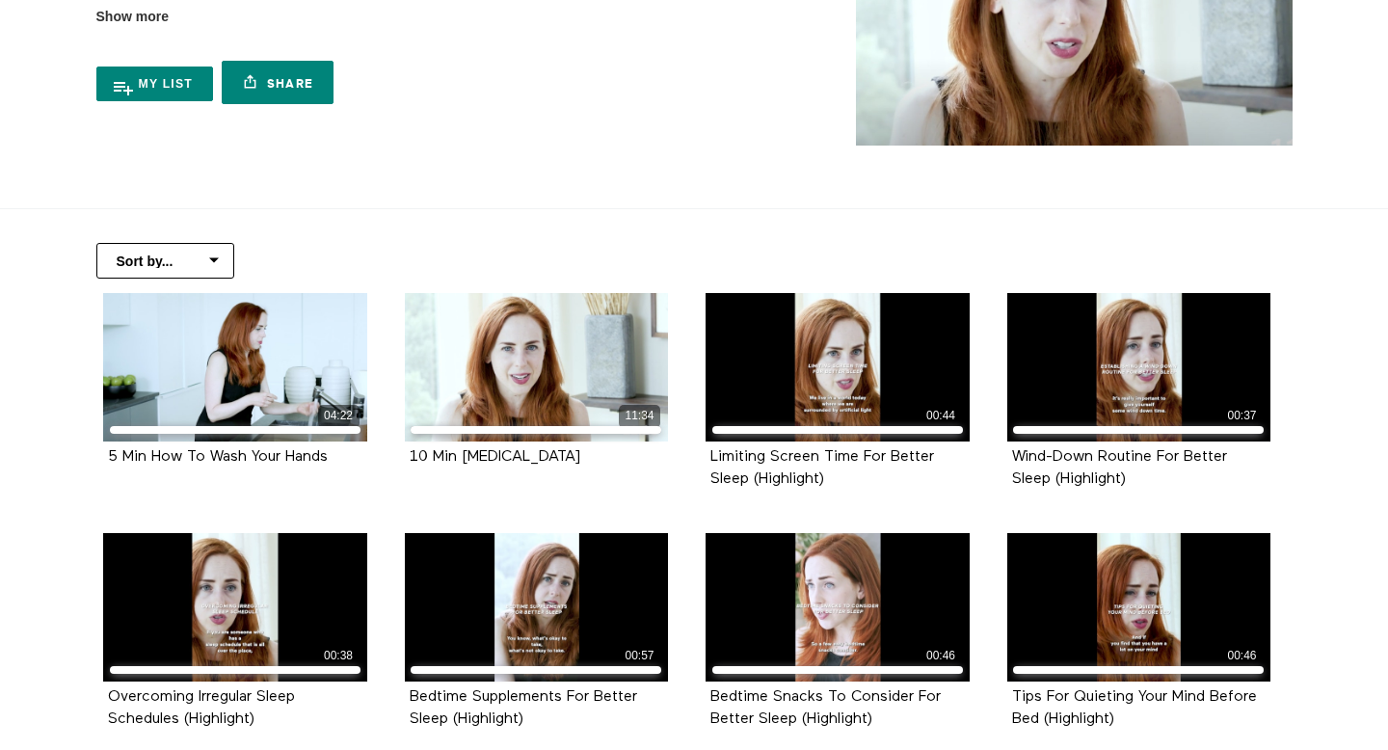
scroll to position [349, 0]
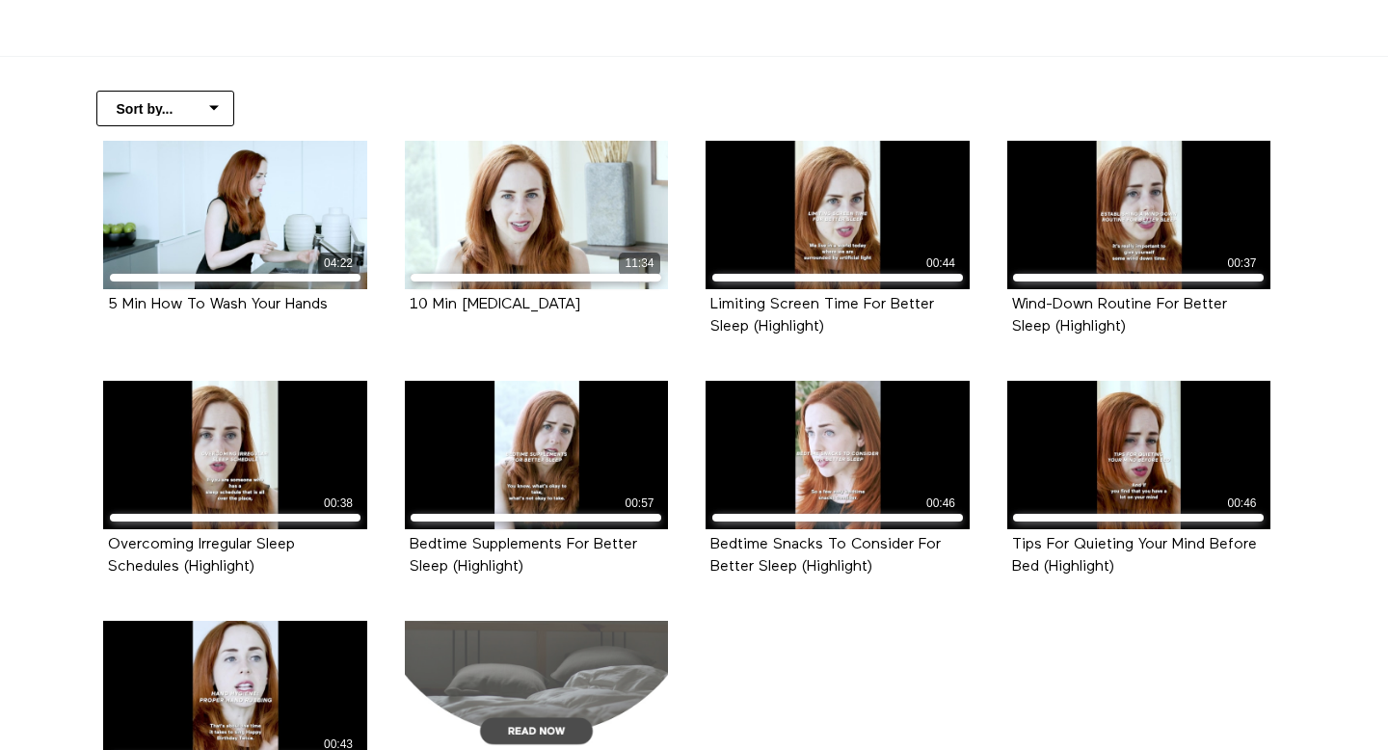
click at [583, 641] on div at bounding box center [537, 695] width 264 height 148
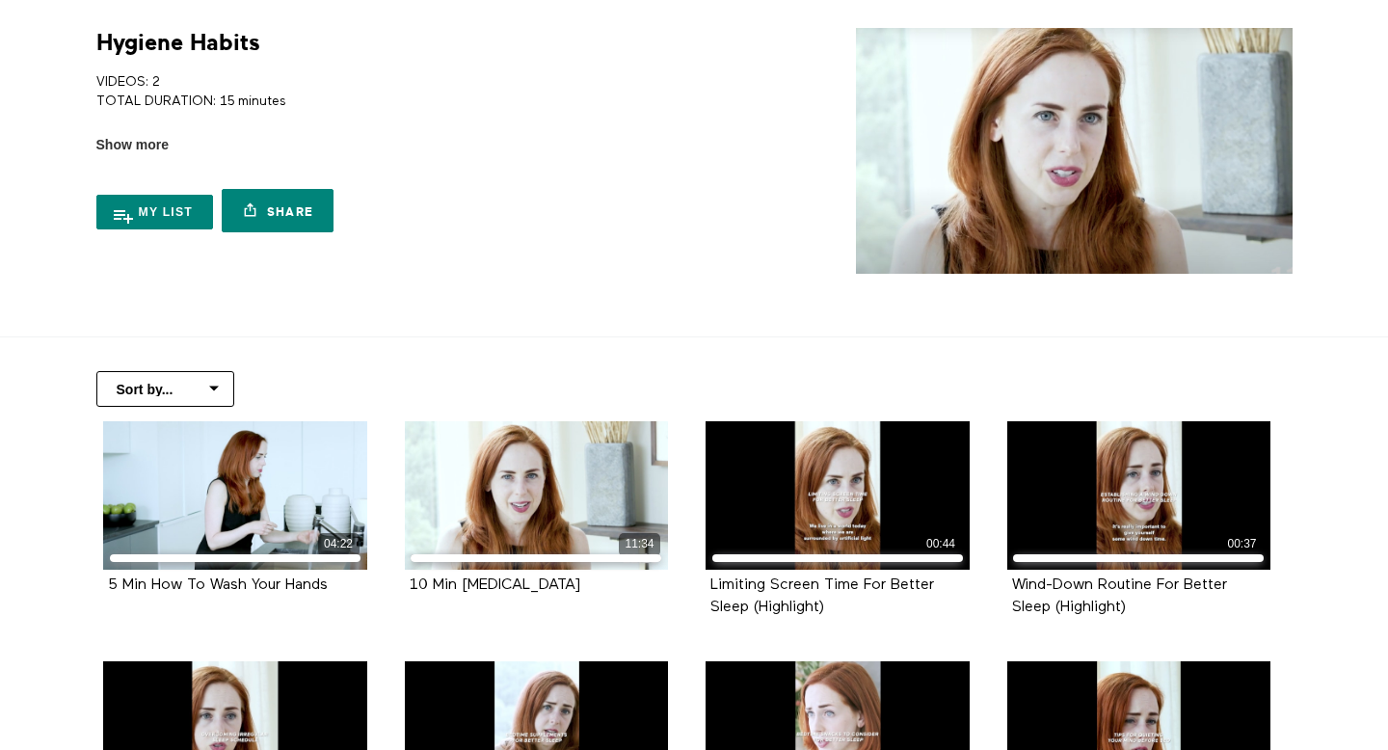
scroll to position [0, 0]
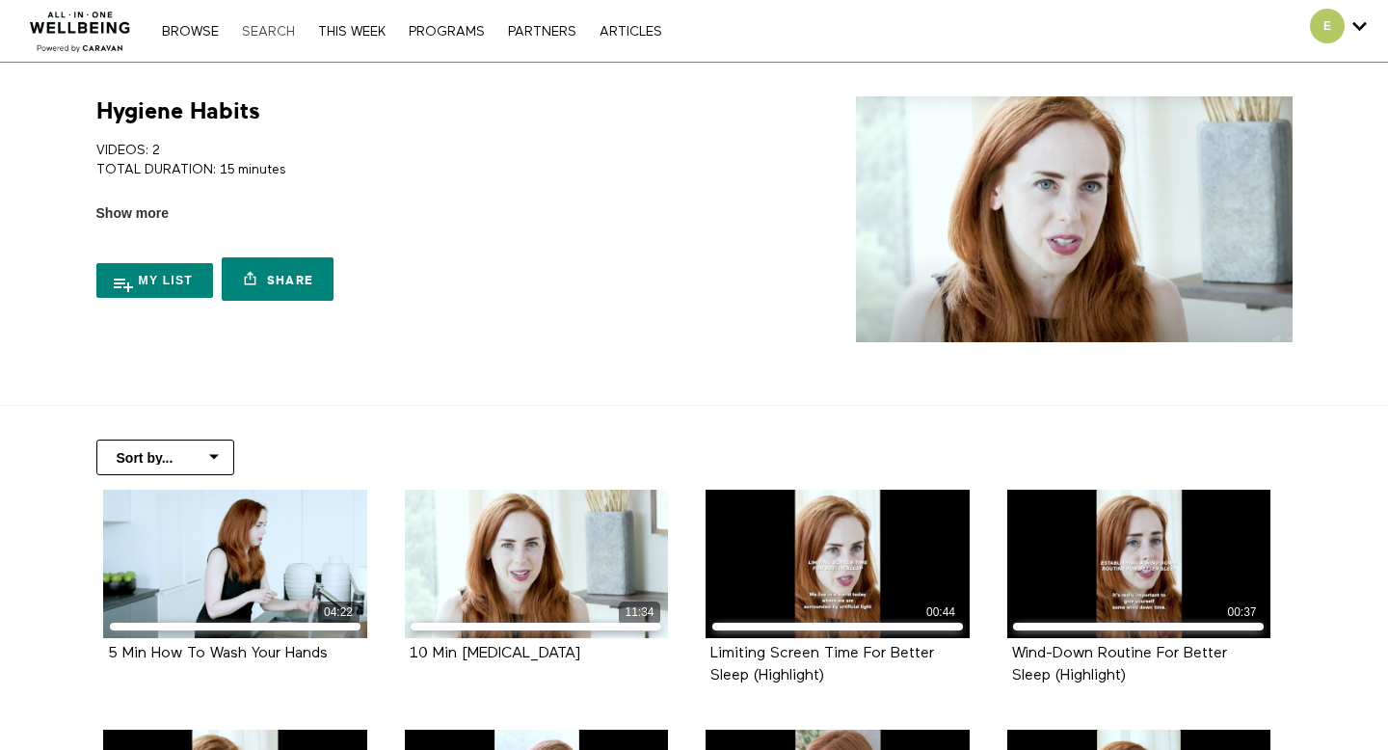
click at [276, 25] on link "Search" at bounding box center [268, 31] width 72 height 13
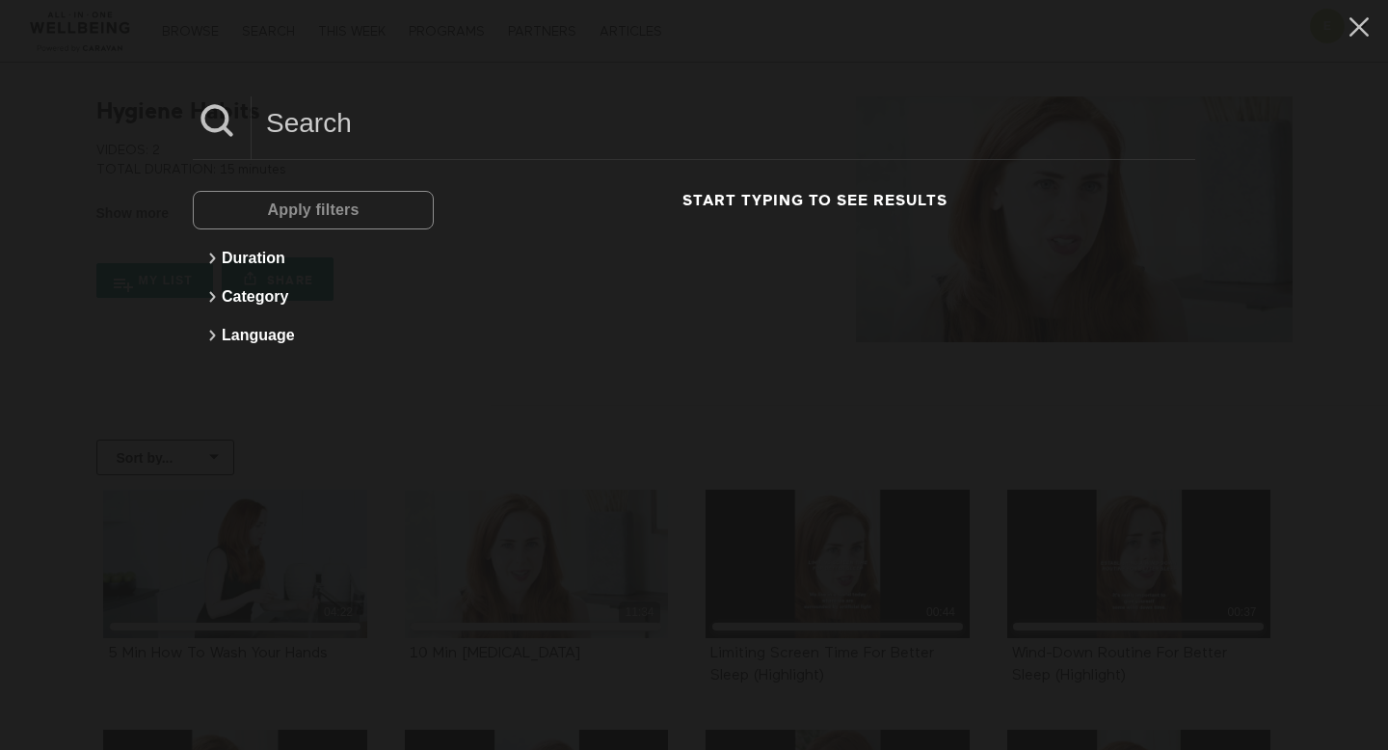
click at [129, 60] on div "Apply filters Duration Category Language Start typing to see results" at bounding box center [694, 375] width 1388 height 750
click at [1347, 36] on icon at bounding box center [1359, 27] width 37 height 33
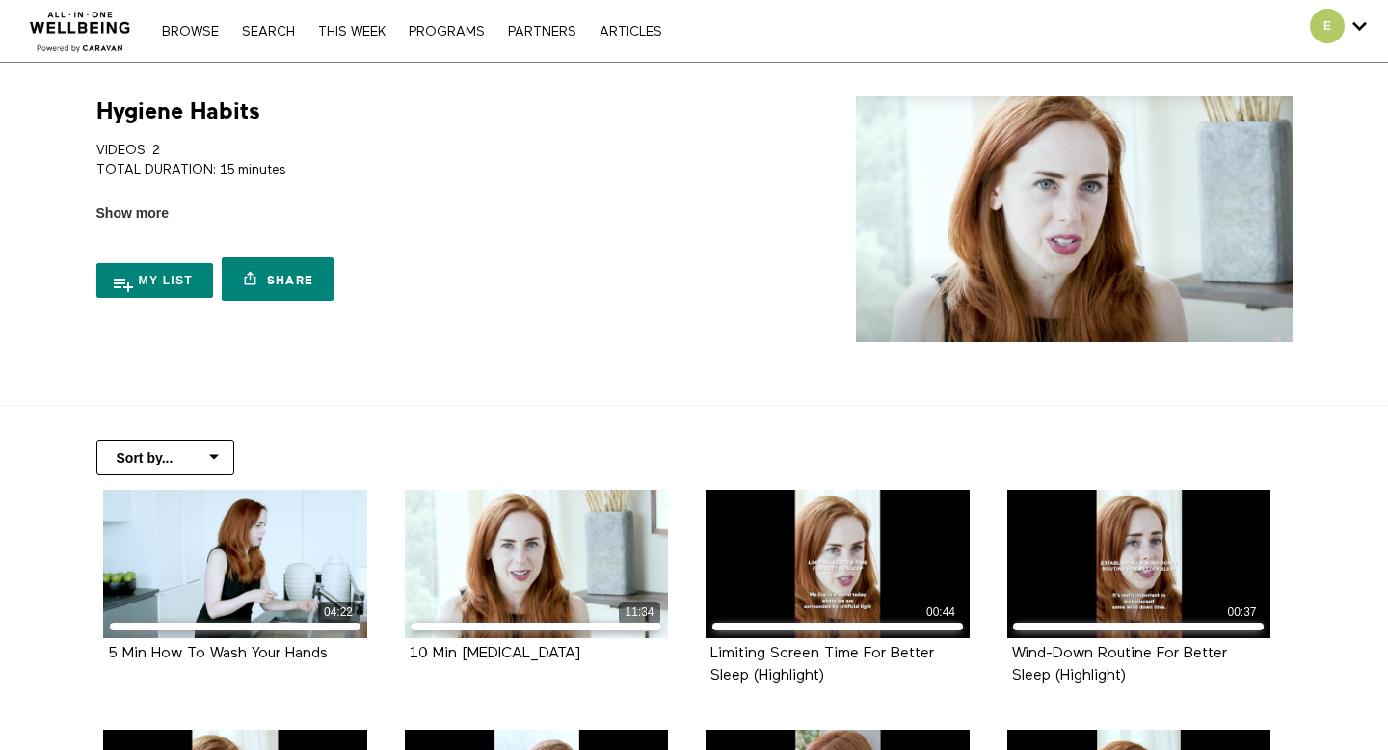
click at [187, 45] on div "Browse Search THIS WEEK PROGRAMS PARTNERS ARTICLES Account settings Manage Subs…" at bounding box center [477, 31] width 955 height 62
click at [186, 20] on div "Browse Search THIS WEEK PROGRAMS PARTNERS ARTICLES Account settings Manage Subs…" at bounding box center [477, 31] width 955 height 62
click at [196, 35] on link "Browse" at bounding box center [190, 31] width 76 height 13
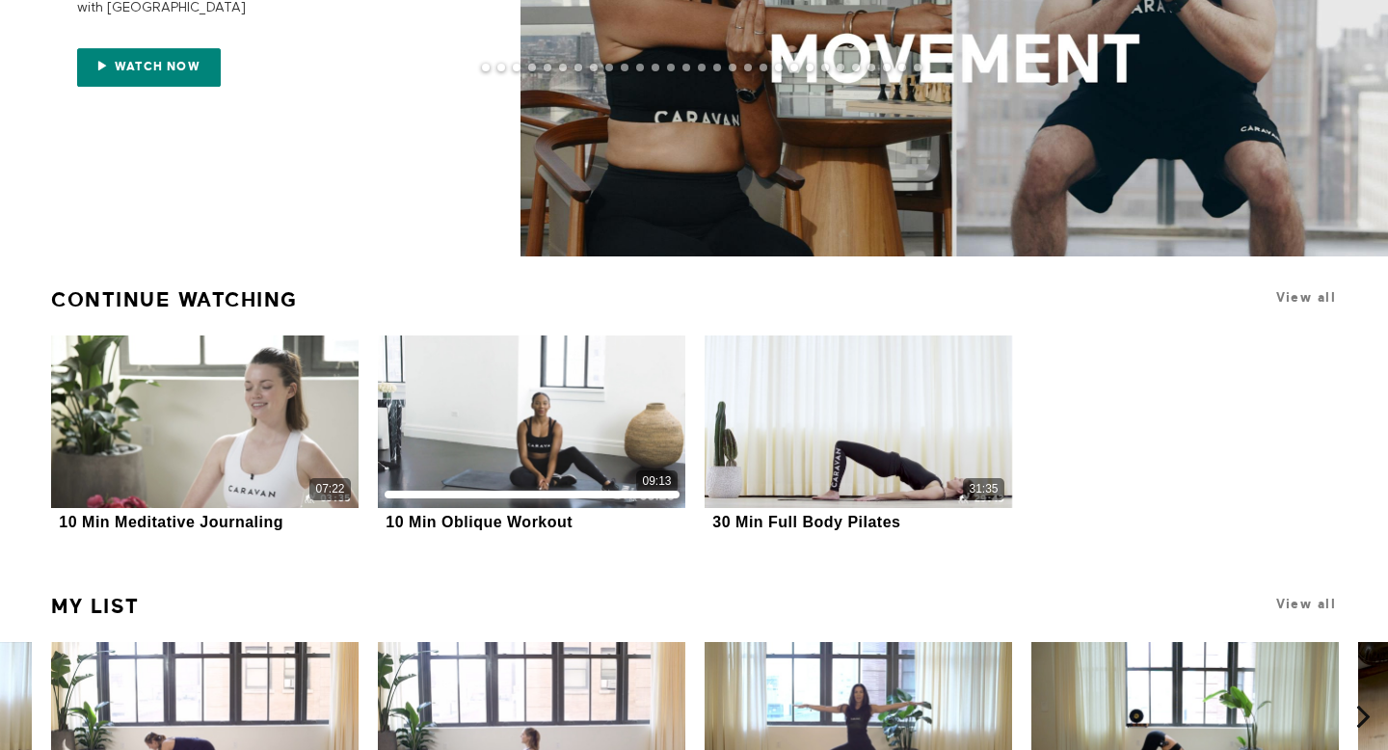
scroll to position [416, 0]
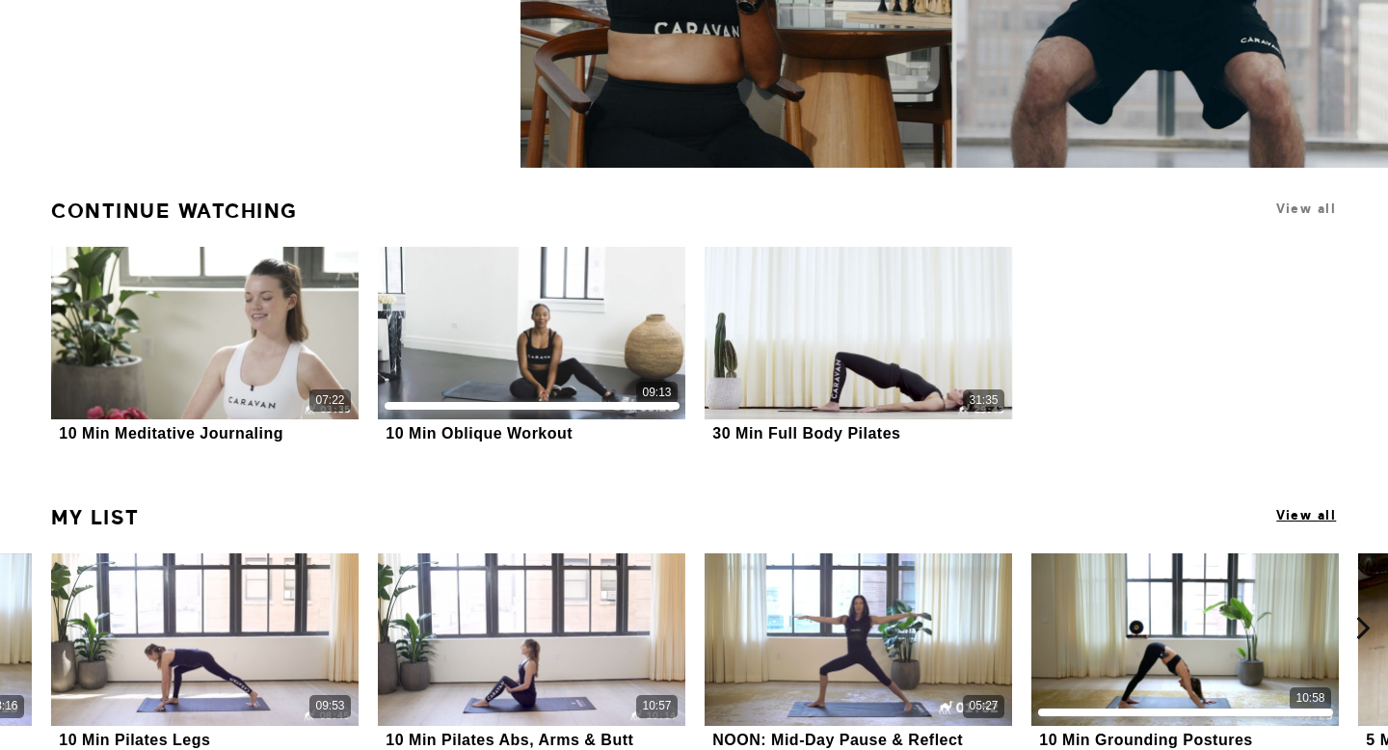
click at [1314, 509] on span "View all" at bounding box center [1307, 515] width 60 height 14
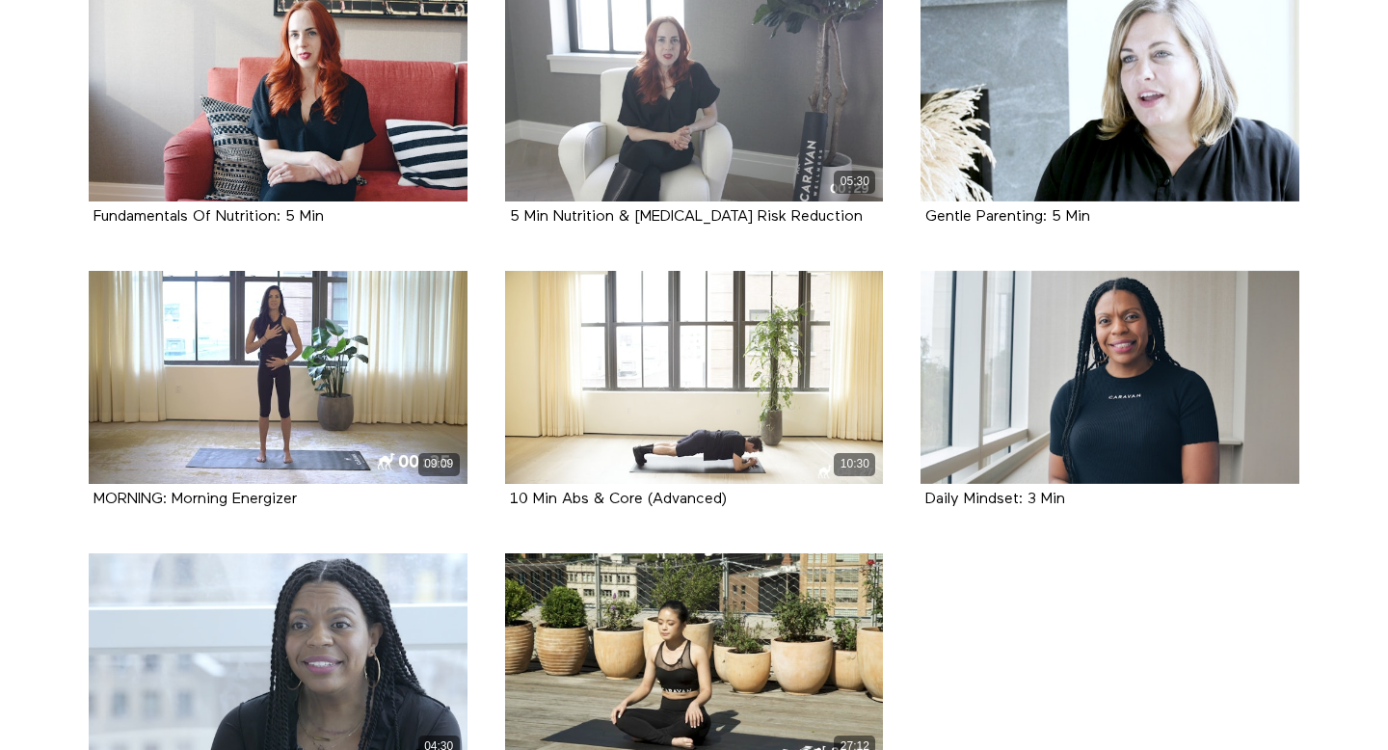
scroll to position [4393, 0]
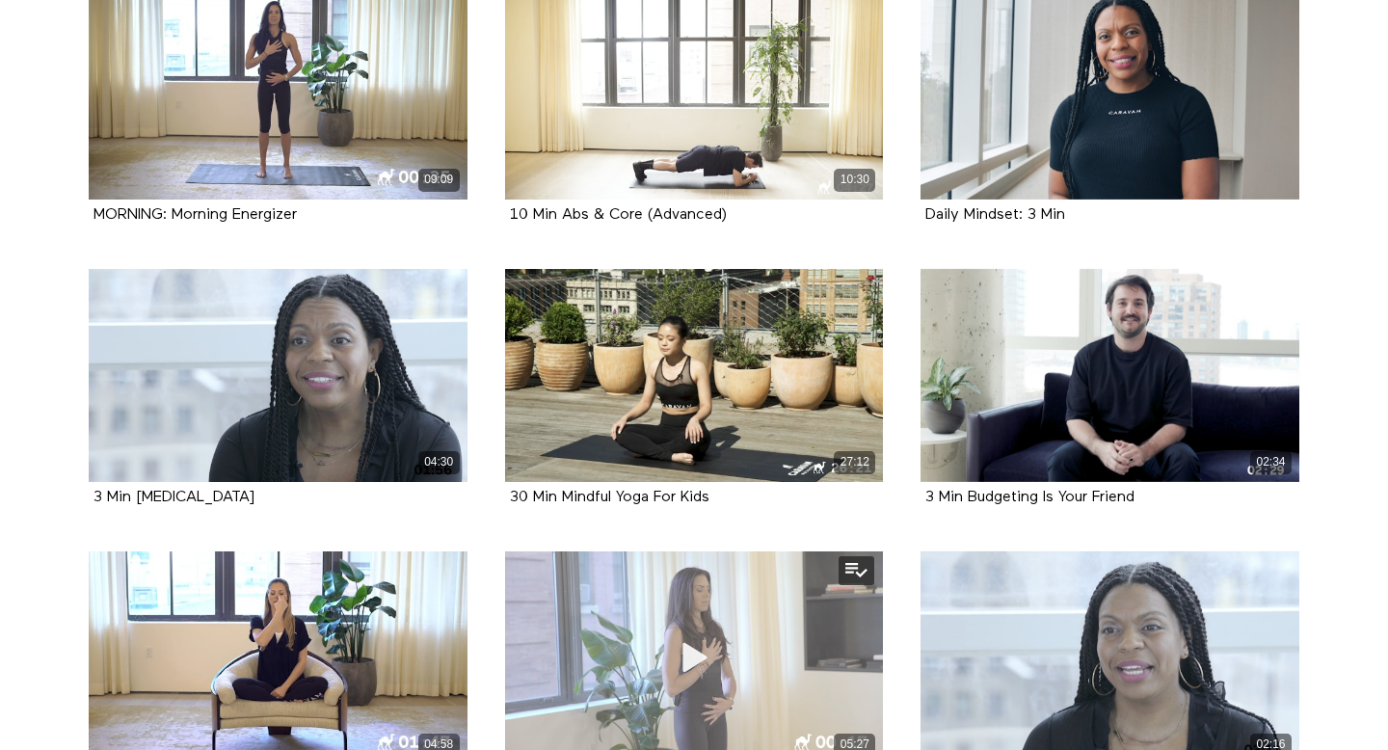
click at [680, 599] on div "05:27" at bounding box center [694, 658] width 379 height 213
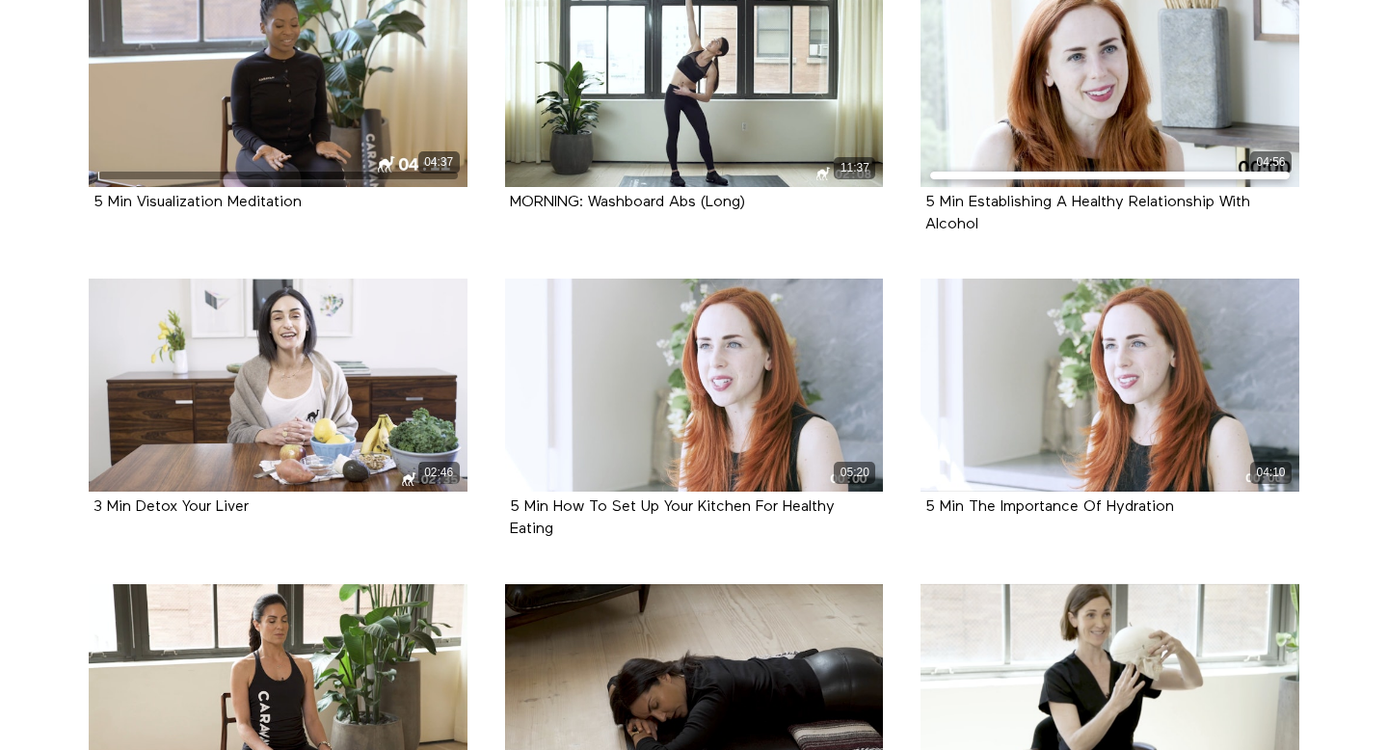
scroll to position [5534, 0]
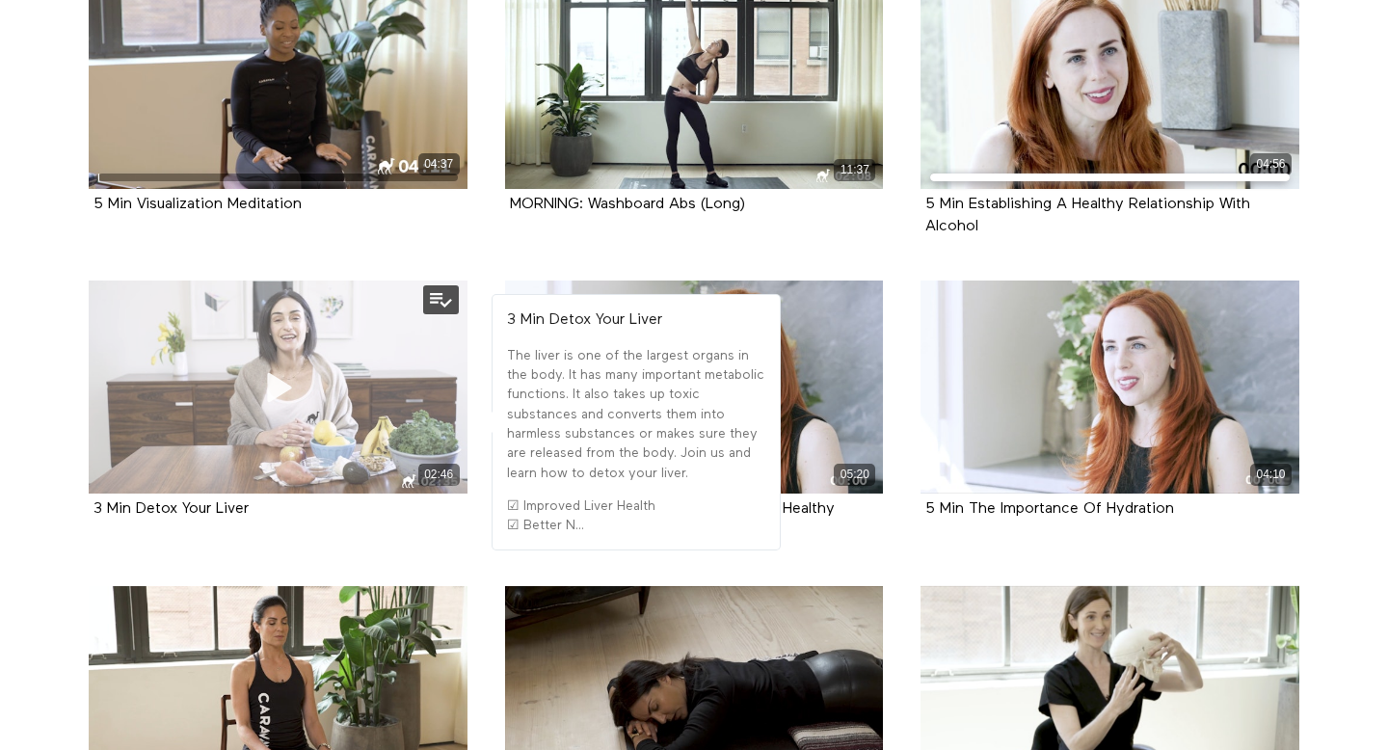
click at [329, 346] on div "02:46" at bounding box center [278, 387] width 379 height 213
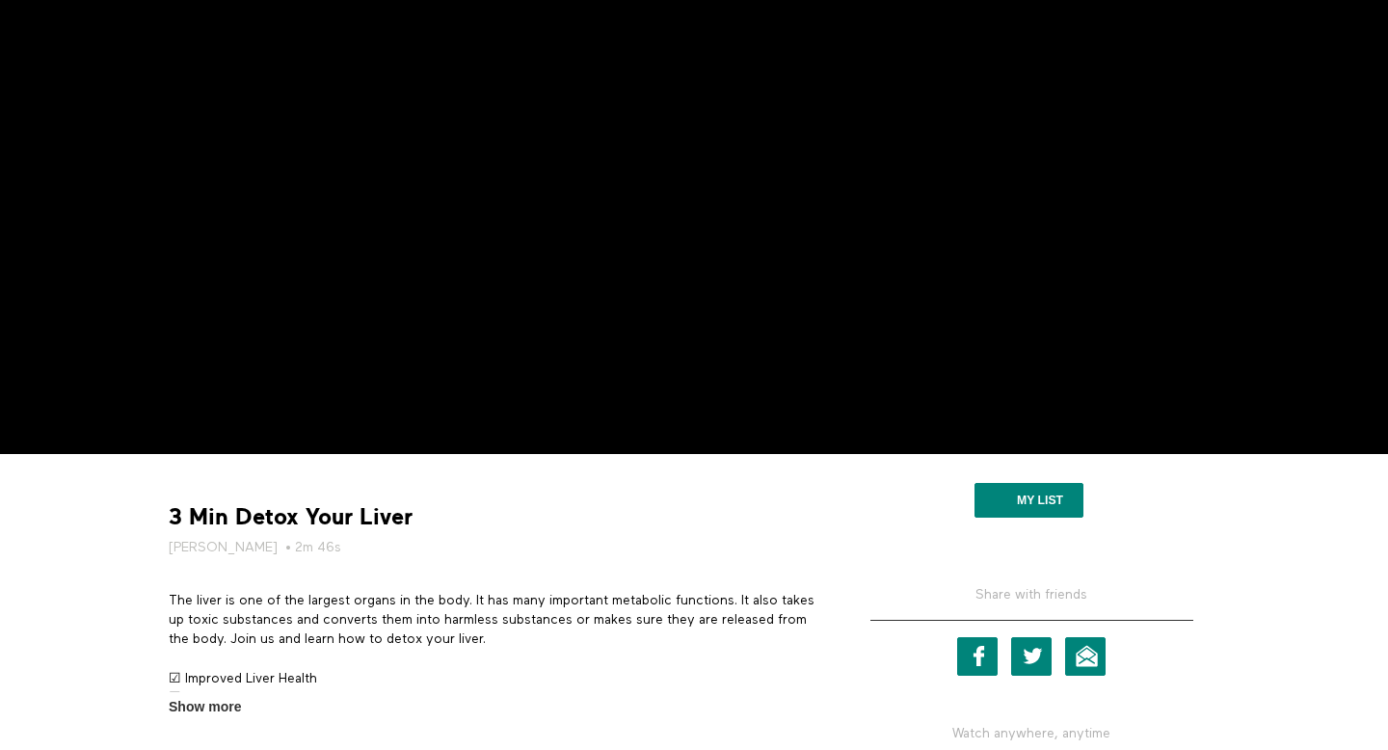
scroll to position [77, 0]
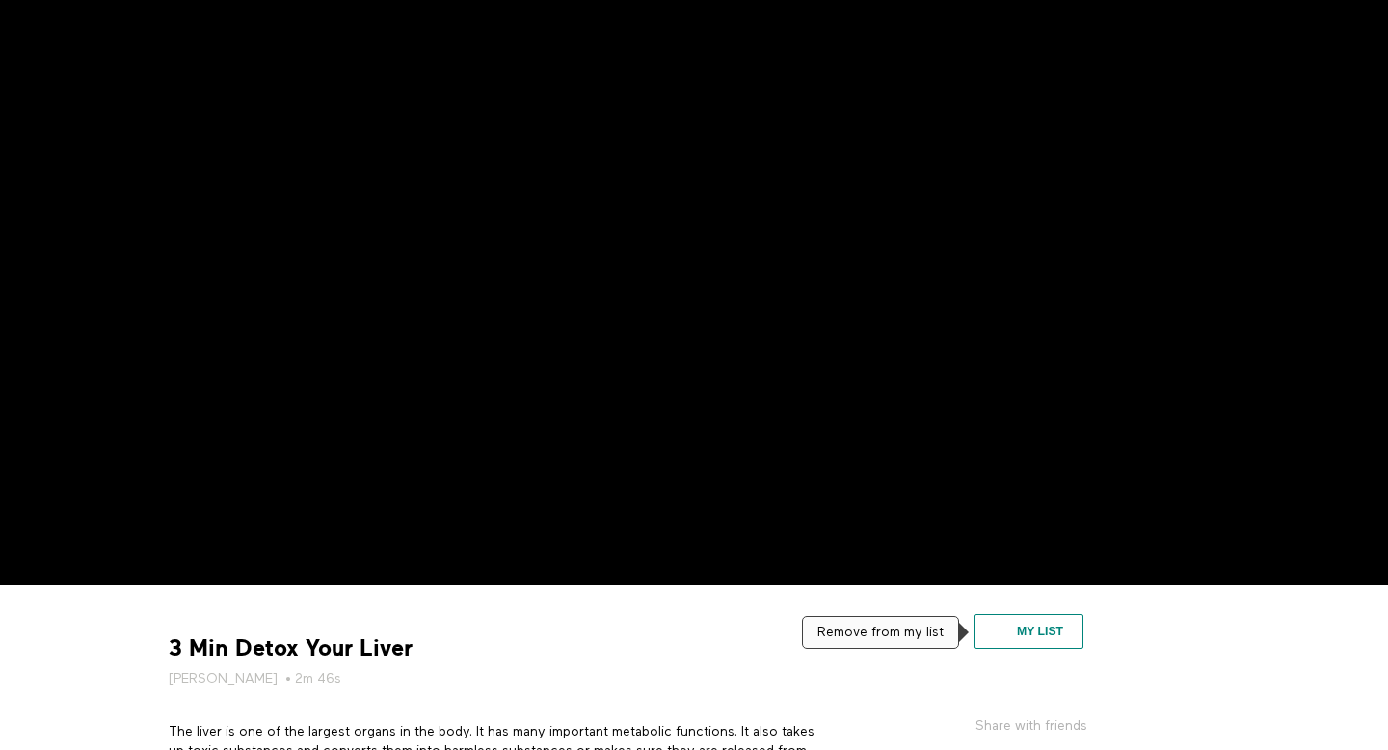
click at [1068, 639] on button "My list" at bounding box center [1029, 631] width 109 height 35
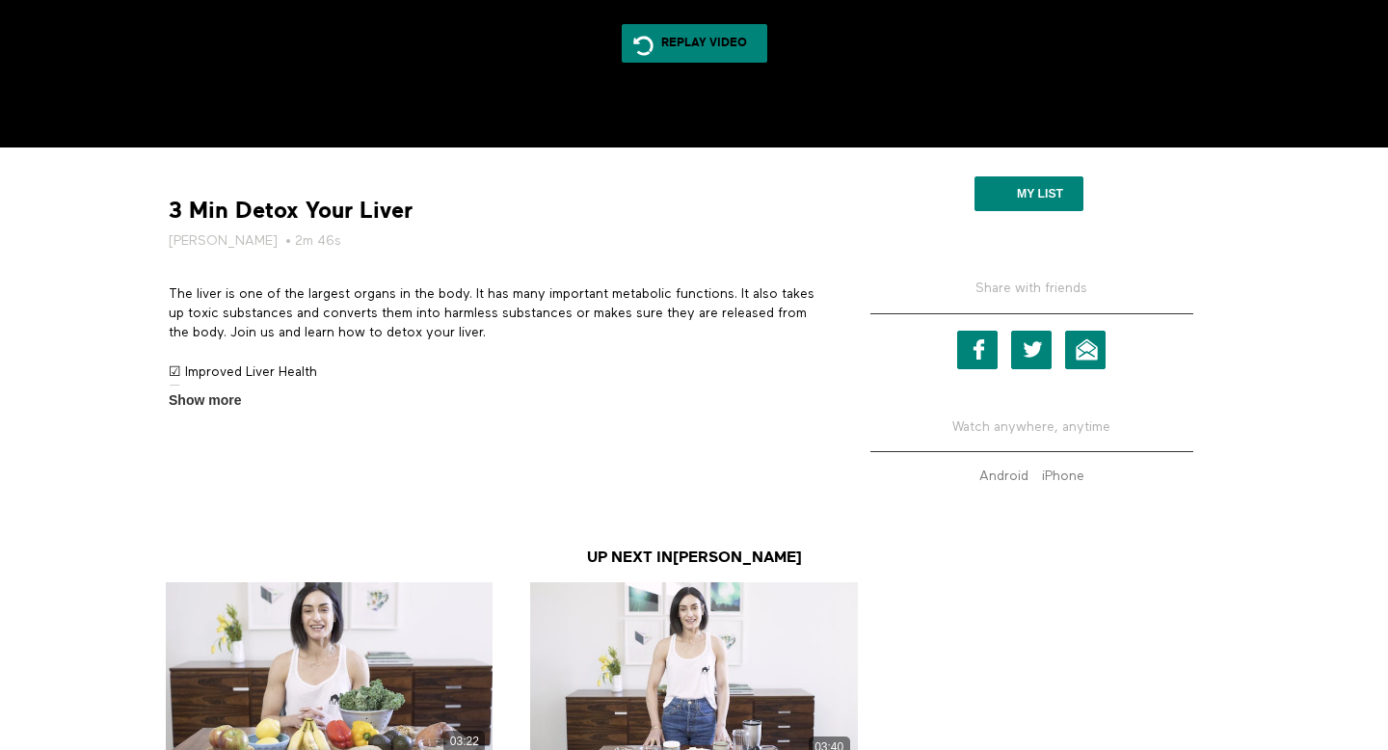
scroll to position [516, 0]
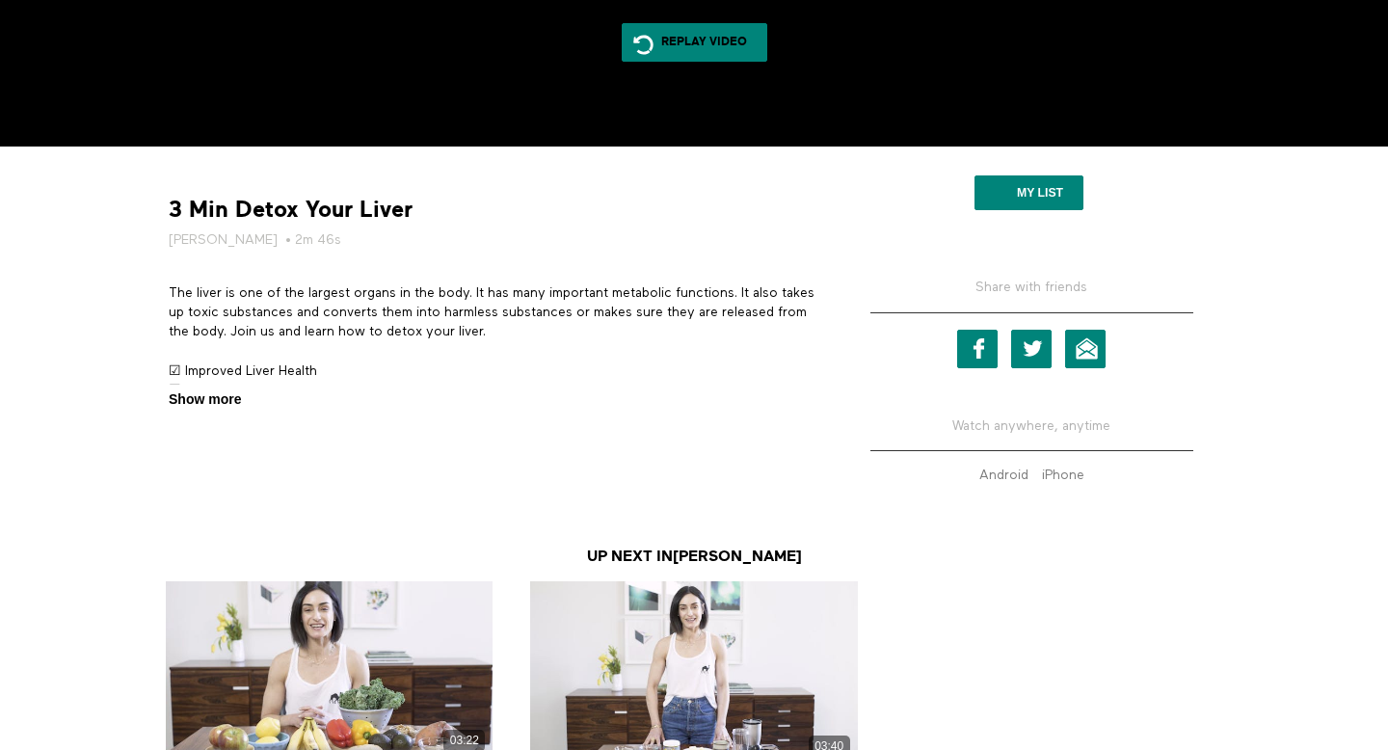
click at [204, 400] on span "Show more" at bounding box center [205, 400] width 72 height 20
click at [0, 0] on input "Show more Show less" at bounding box center [0, 0] width 0 height 0
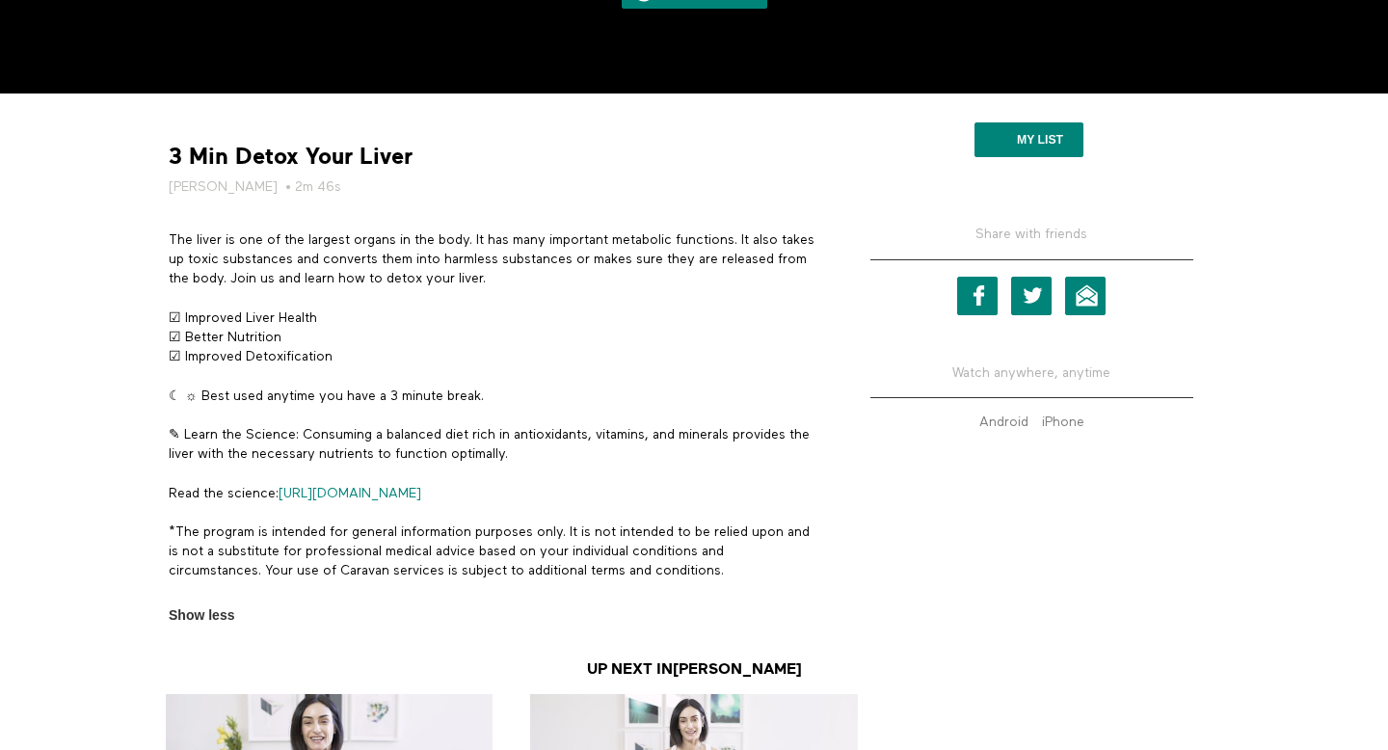
scroll to position [579, 0]
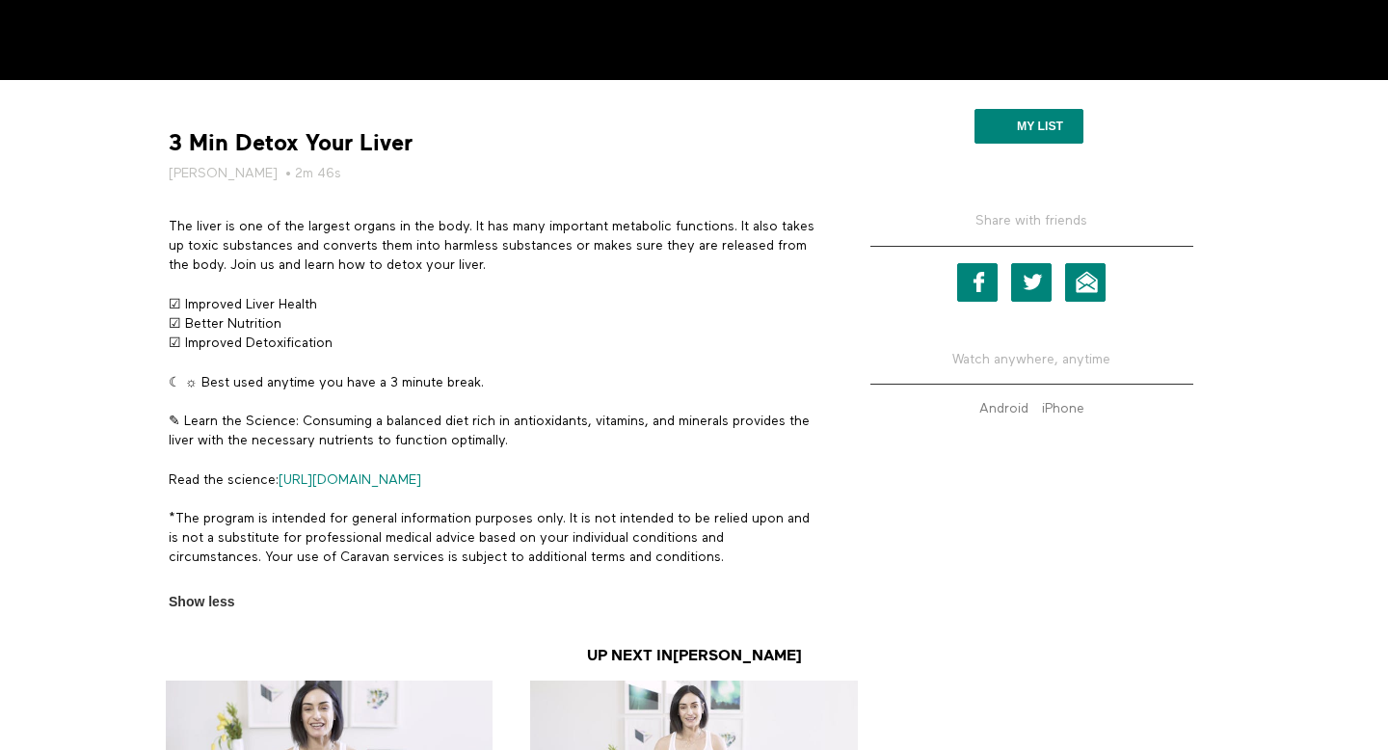
scroll to position [582, 0]
click at [421, 477] on link "[URL][DOMAIN_NAME]" at bounding box center [350, 479] width 143 height 13
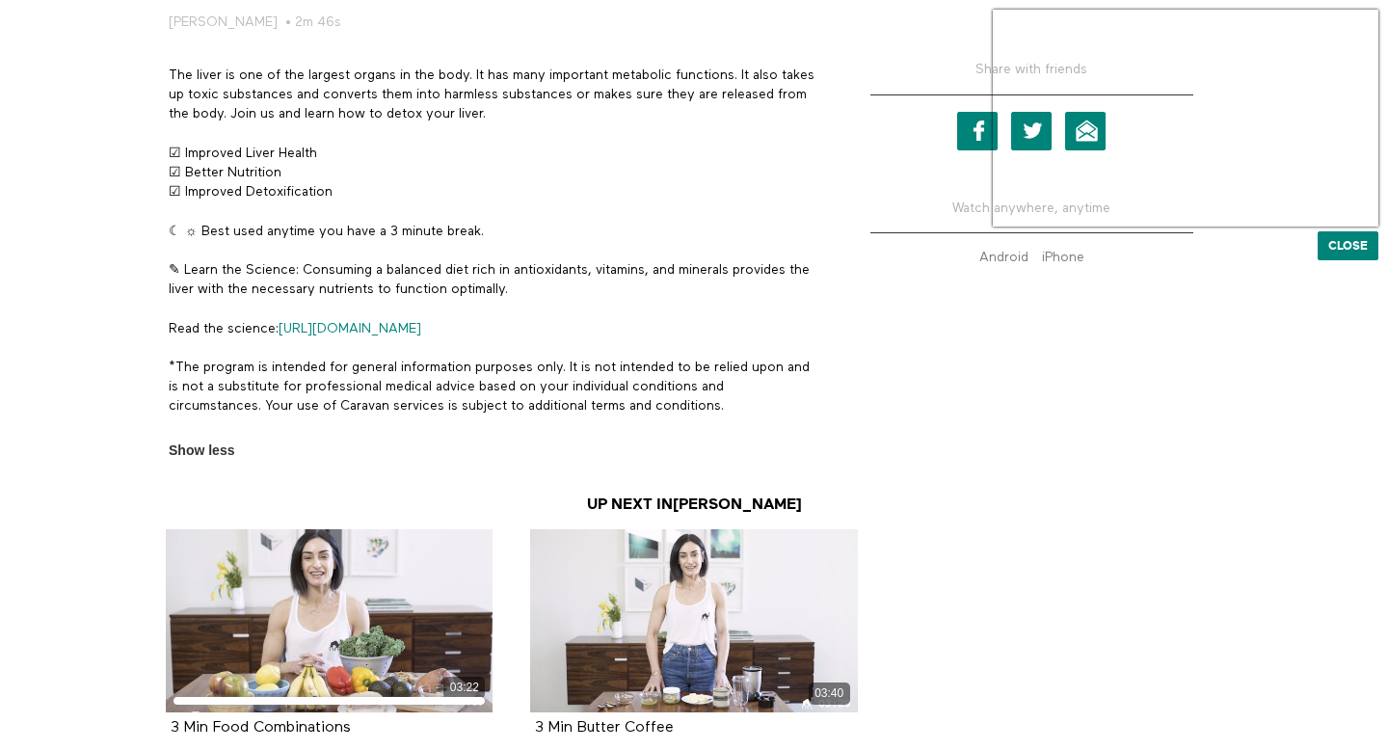
scroll to position [906, 0]
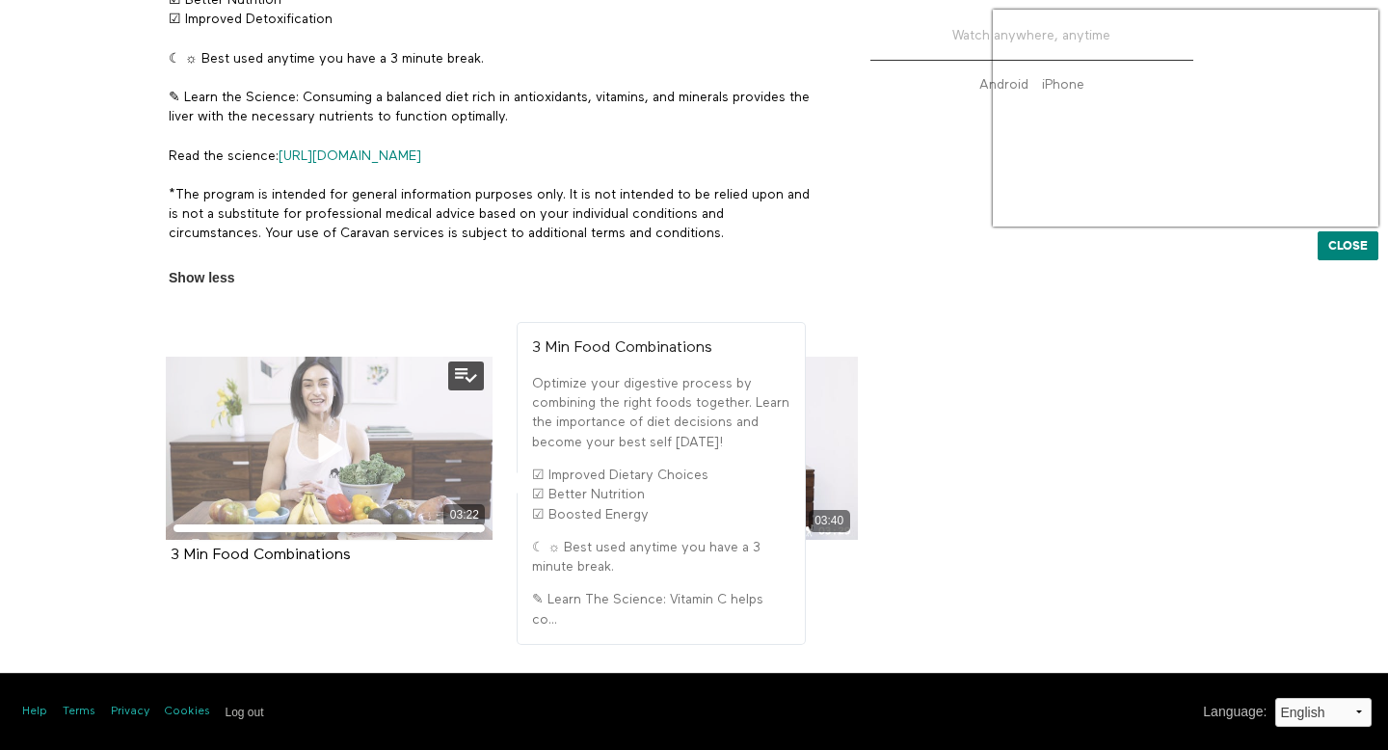
click at [348, 439] on icon at bounding box center [330, 448] width 58 height 34
